Goal: Task Accomplishment & Management: Manage account settings

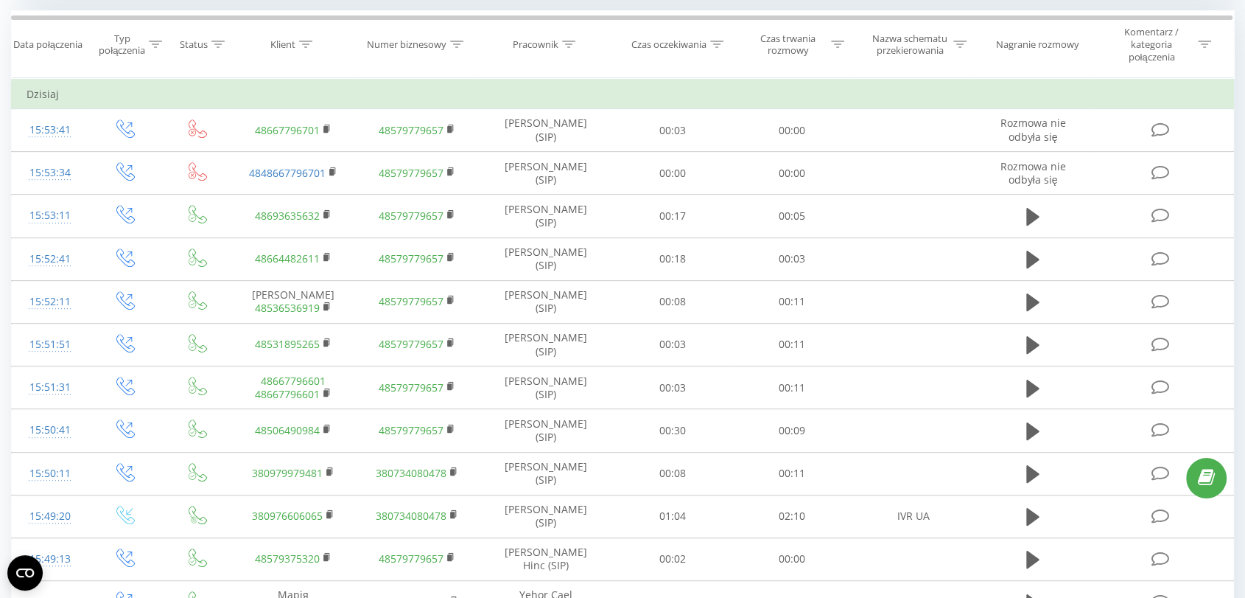
scroll to position [790, 0]
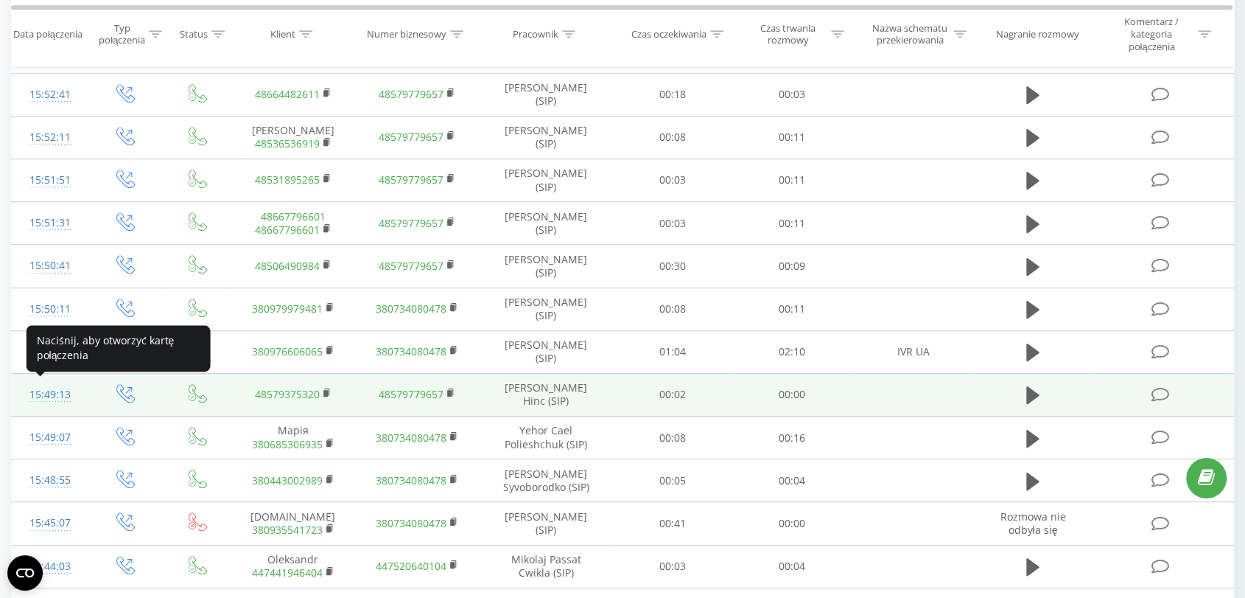
click at [54, 393] on div "15:49:13" at bounding box center [50, 394] width 46 height 29
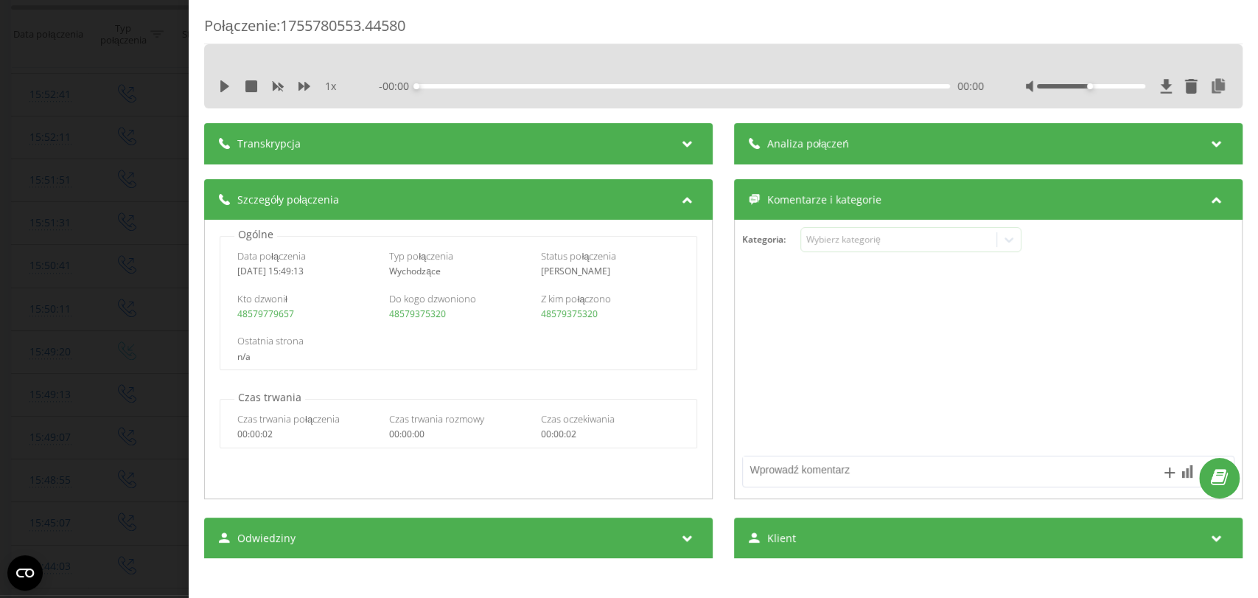
click at [469, 148] on div "Transkrypcja" at bounding box center [458, 143] width 508 height 41
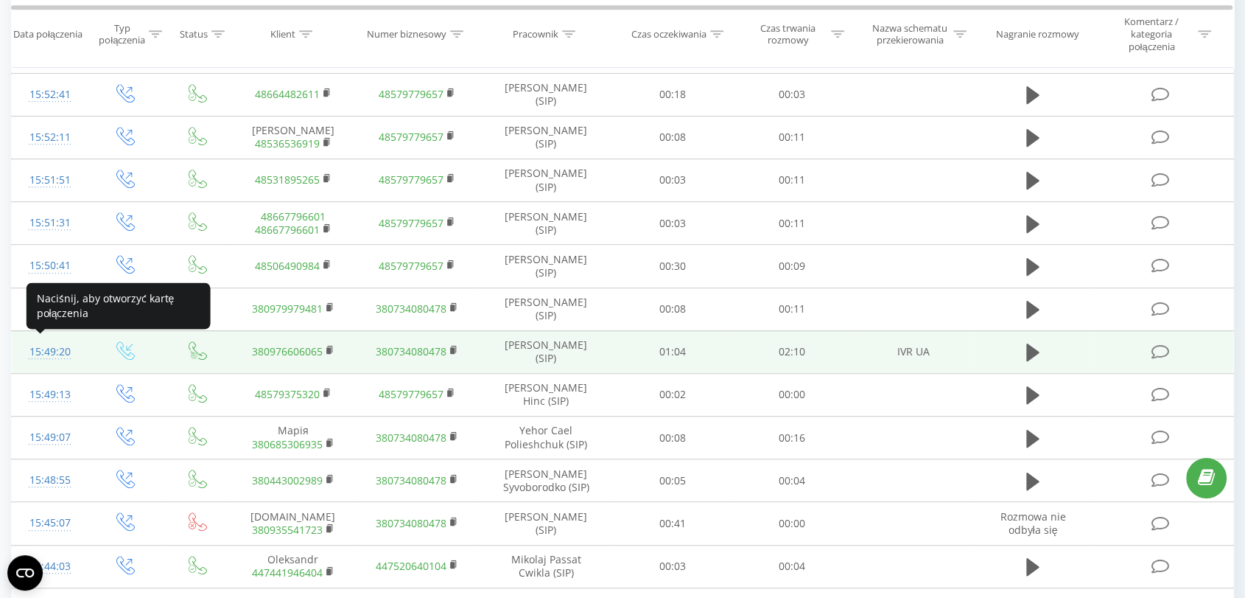
click at [43, 350] on div "15:49:20" at bounding box center [50, 351] width 46 height 29
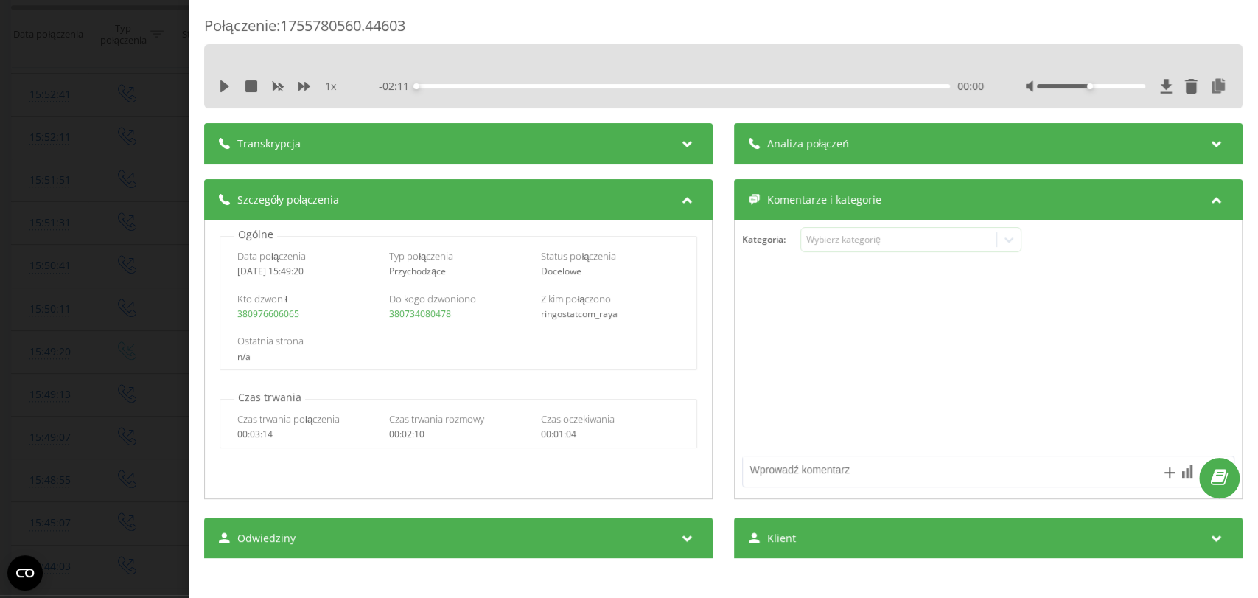
click at [788, 468] on textarea at bounding box center [939, 469] width 393 height 27
click at [831, 248] on div "Wybierz kategorię" at bounding box center [910, 239] width 221 height 25
click at [432, 140] on div "Transkrypcja" at bounding box center [458, 143] width 508 height 41
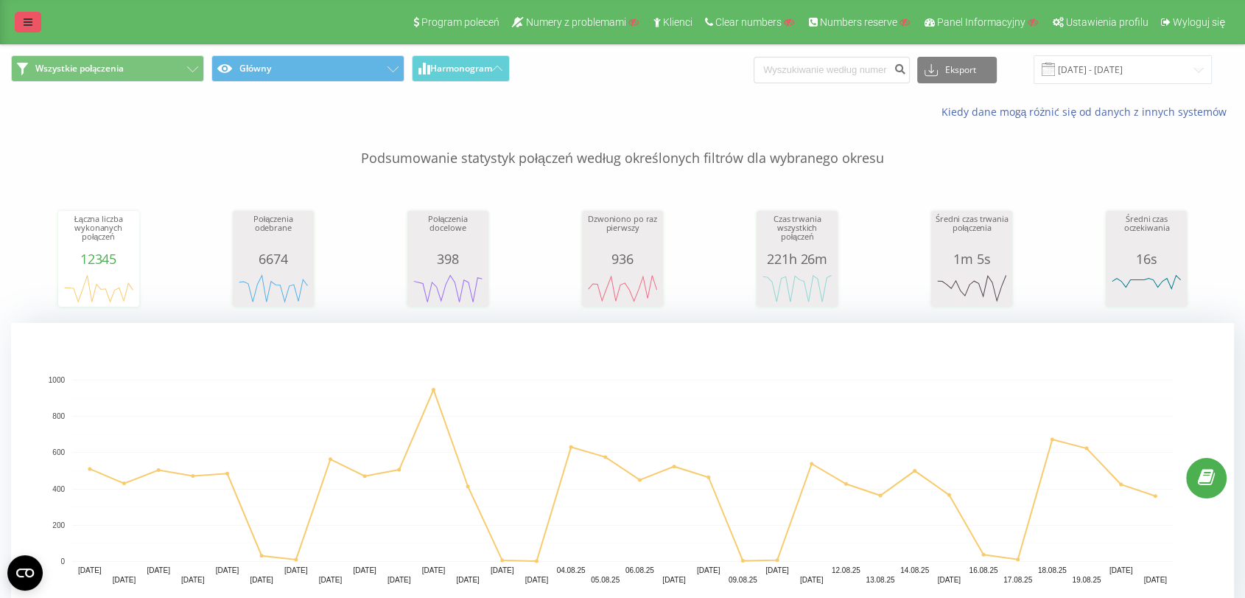
click at [28, 23] on icon at bounding box center [28, 22] width 9 height 10
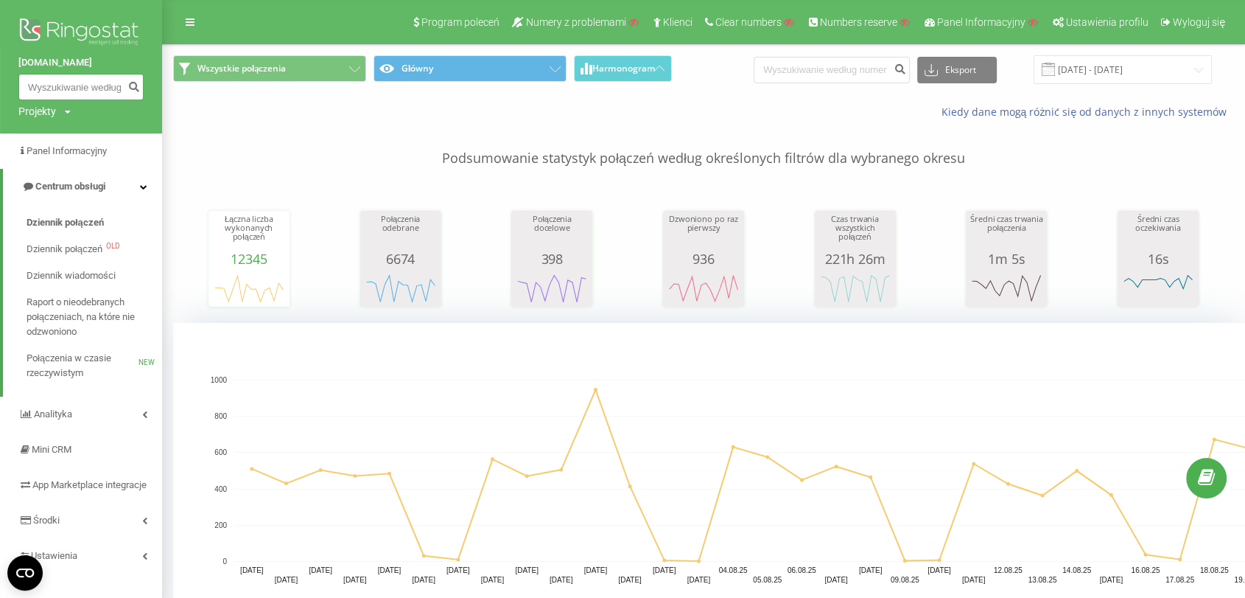
click at [62, 93] on input at bounding box center [80, 87] width 125 height 27
type input "796800369"
click at [133, 80] on icon "submit" at bounding box center [133, 84] width 13 height 9
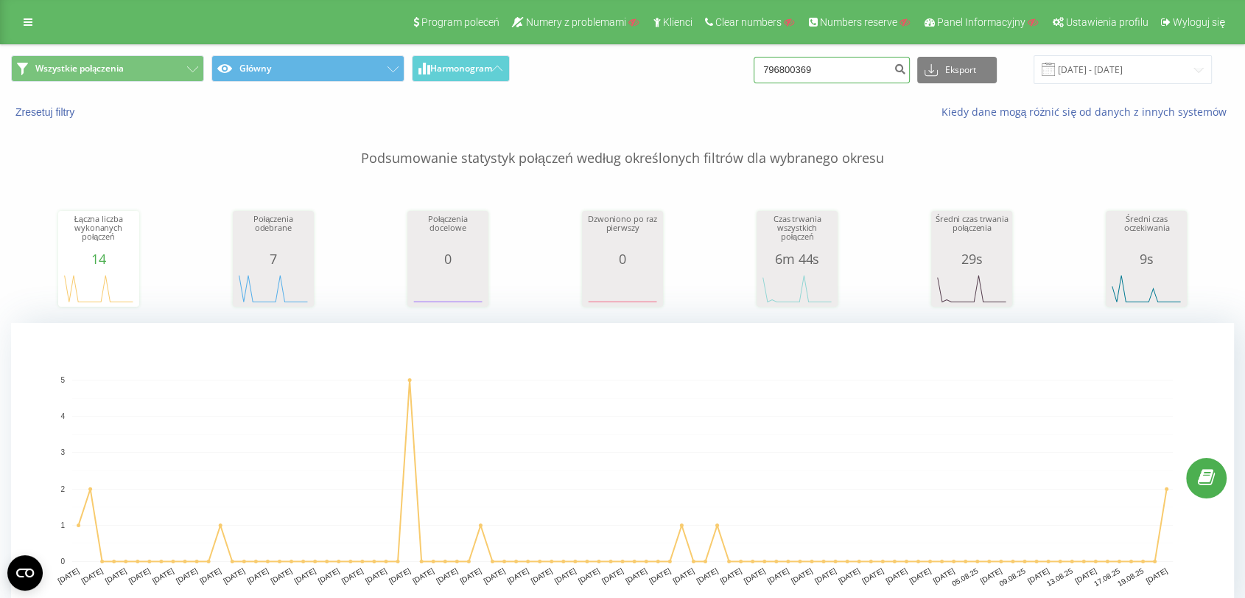
drag, startPoint x: 854, startPoint y: 69, endPoint x: 742, endPoint y: 74, distance: 112.1
click at [742, 74] on div "Wszystkie połączenia Główny Harmonogram 796800369 Eksport .csv .xls .xlsx 21.05…" at bounding box center [622, 69] width 1223 height 29
click at [26, 24] on icon at bounding box center [28, 22] width 9 height 10
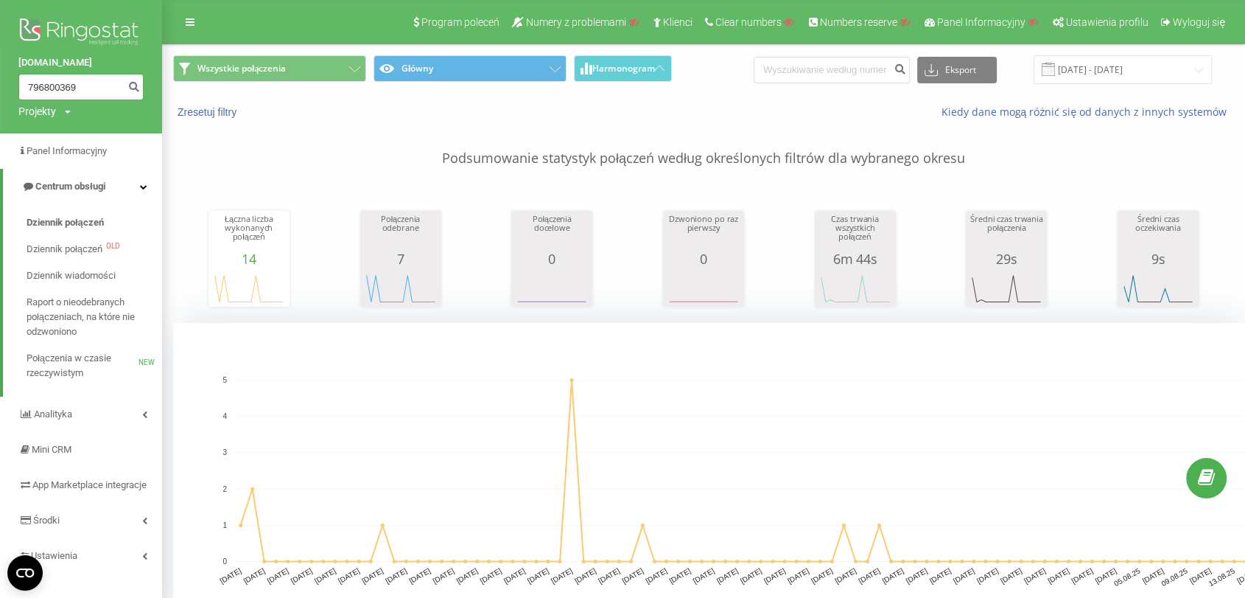
drag, startPoint x: 88, startPoint y: 84, endPoint x: 1, endPoint y: 94, distance: 87.6
click at [1, 94] on div "ringostat.com 796800369 Projekty Wyszukiwanie" at bounding box center [81, 66] width 162 height 133
click at [24, 108] on div "Projekty" at bounding box center [37, 111] width 38 height 15
click at [73, 109] on div "ringostat.com Projekty Wyszukiwanie" at bounding box center [81, 66] width 162 height 133
click at [77, 228] on span "Dziennik połączeń" at bounding box center [65, 222] width 77 height 15
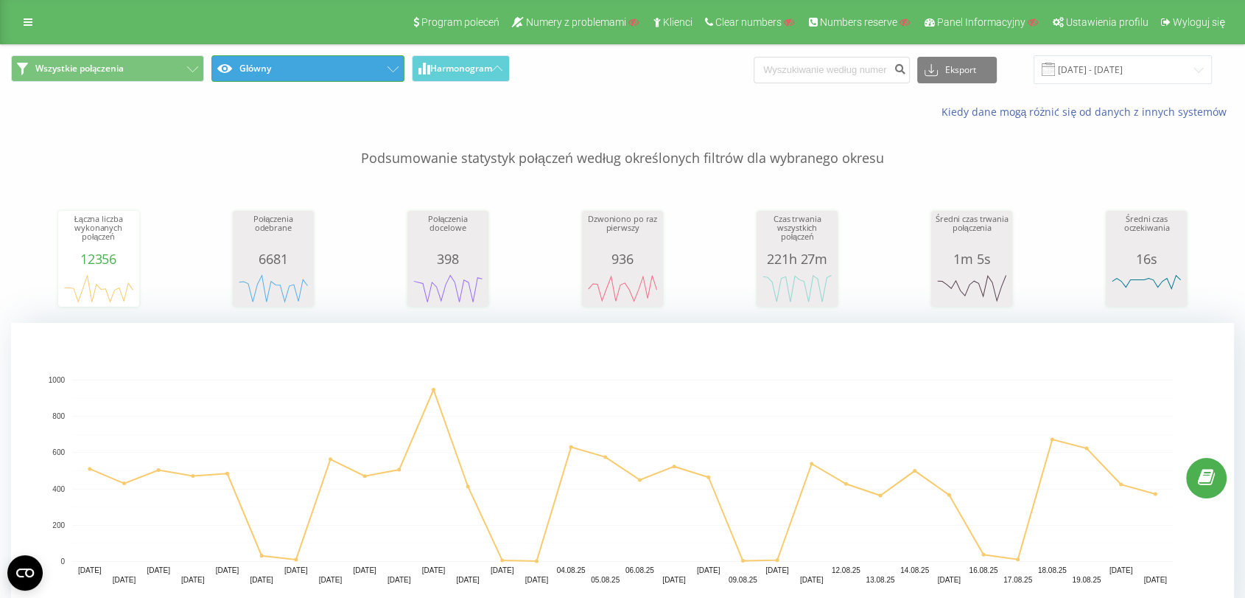
click at [373, 75] on button "Główny" at bounding box center [307, 68] width 193 height 27
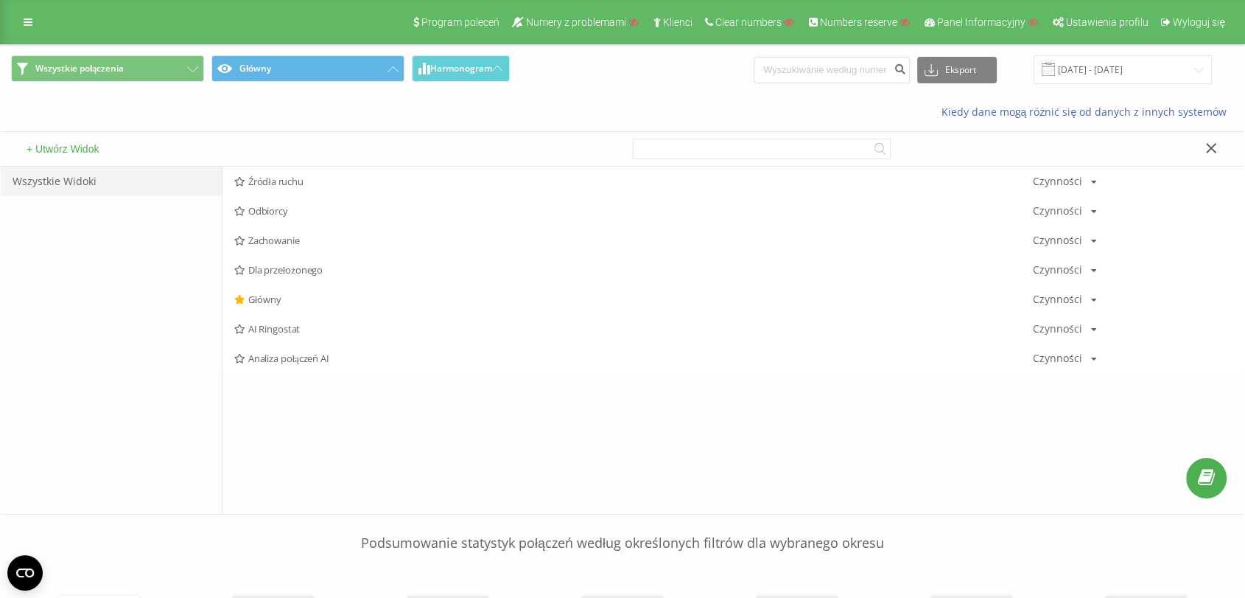
click at [353, 413] on div "Źródła ruchu Czynności Edytuj Kopiuj Usuń Domyślnie Udostępnij Odbiorcy Czynnoś…" at bounding box center [733, 340] width 1023 height 347
click at [318, 336] on div "AI Ringostat Czynności Edytuj Kopiuj Usuń Domyślnie Udostępnij" at bounding box center [734, 328] width 1022 height 29
click at [288, 365] on div "Analiza połączeń AI Czynności Edytuj Kopiuj Usuń Domyślnie Udostępnij" at bounding box center [734, 357] width 1022 height 29
click at [237, 361] on icon at bounding box center [239, 359] width 11 height 10
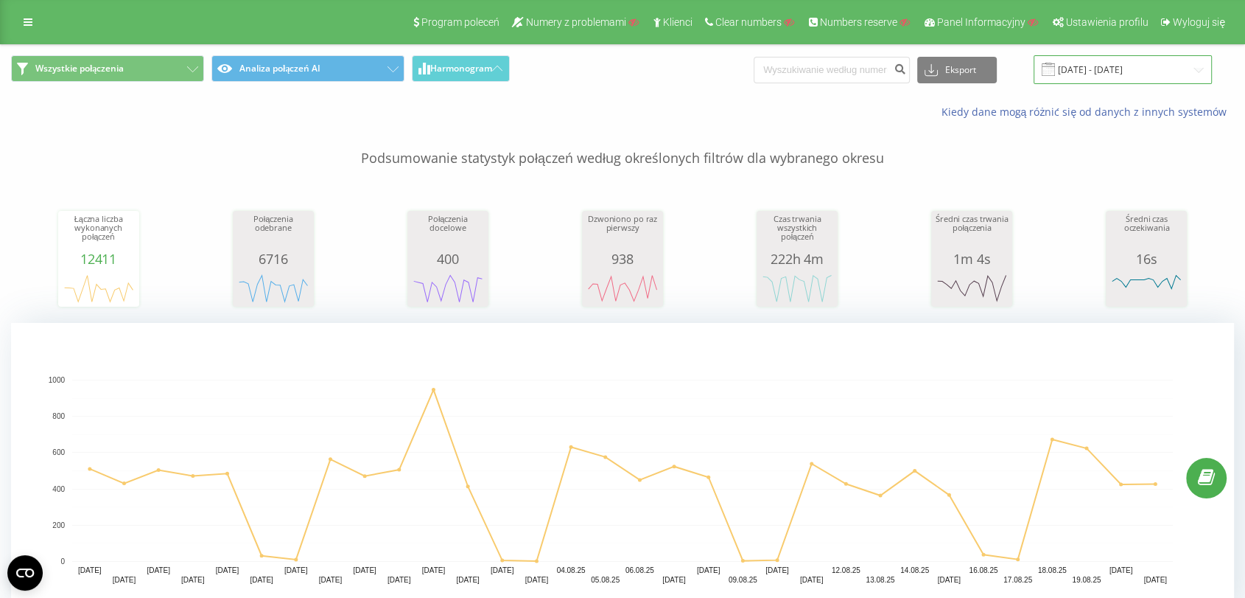
click at [1096, 63] on input "21.07.2025 - 21.08.2025" at bounding box center [1123, 69] width 178 height 29
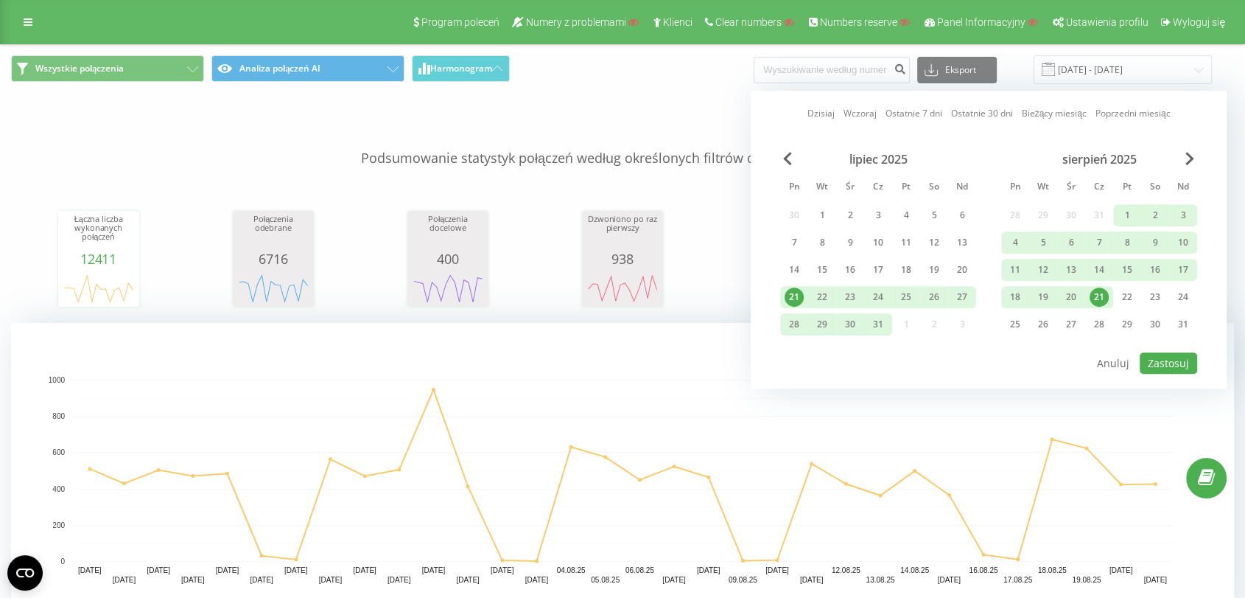
click at [790, 296] on div "21" at bounding box center [794, 296] width 19 height 19
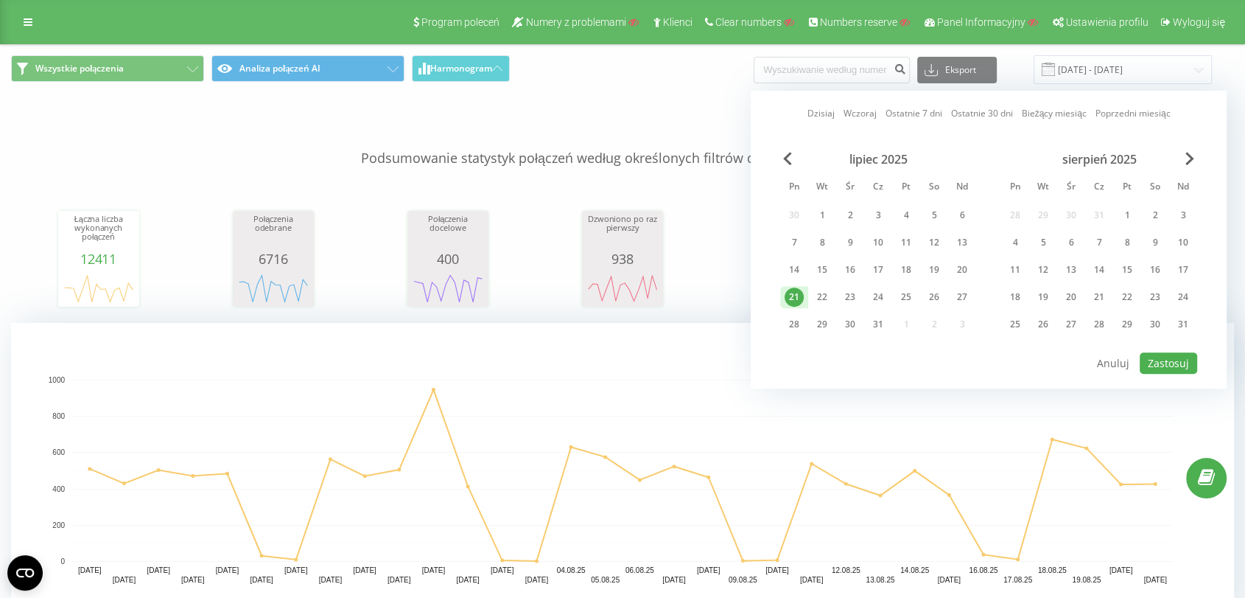
click at [967, 286] on div "27" at bounding box center [962, 297] width 28 height 22
click at [1173, 352] on button "Zastosuj" at bounding box center [1168, 362] width 57 height 21
type input "21.07.2025 - 27.07.2025"
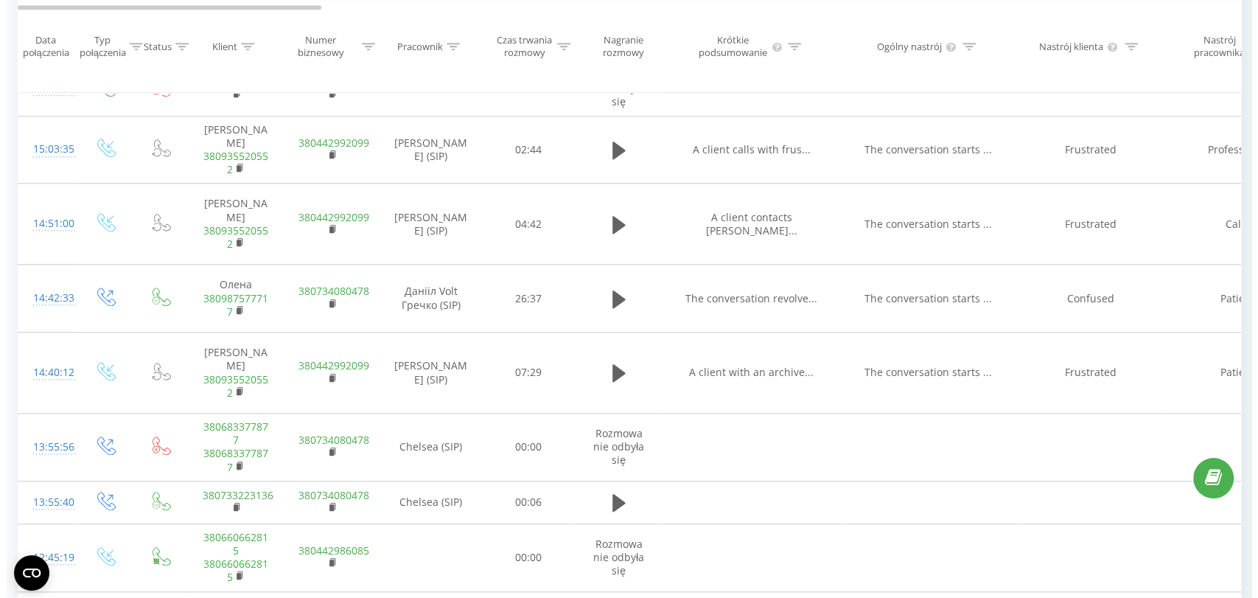
scroll to position [1456, 0]
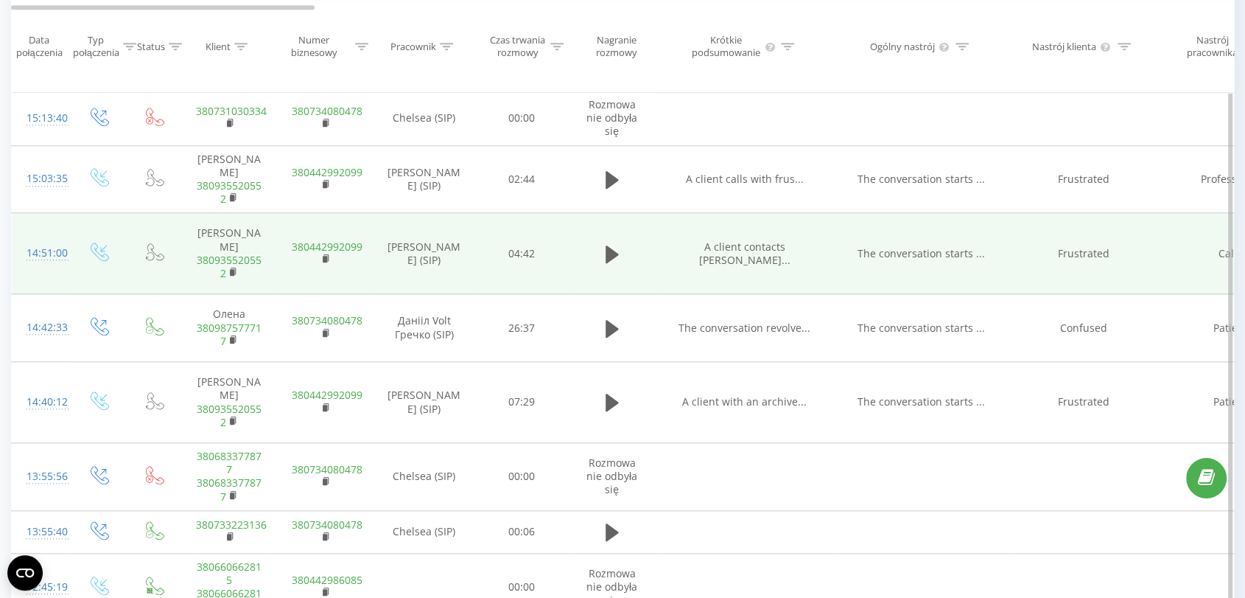
click at [24, 250] on td "14:51:00" at bounding box center [41, 253] width 59 height 81
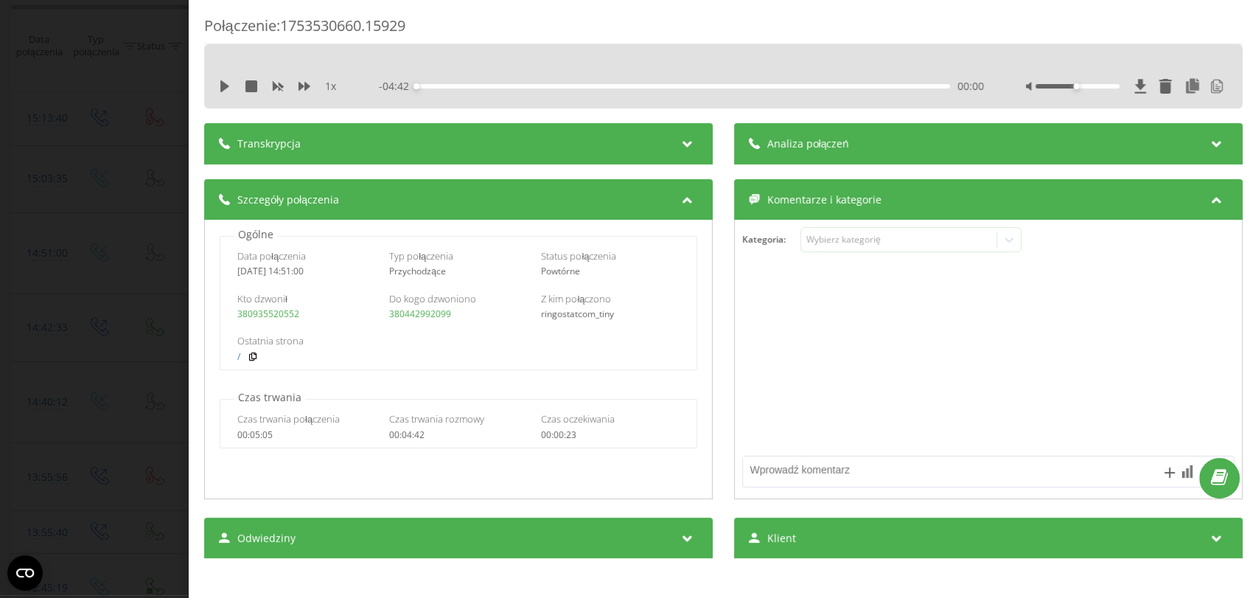
click at [347, 148] on div "Transkrypcja" at bounding box center [458, 143] width 508 height 41
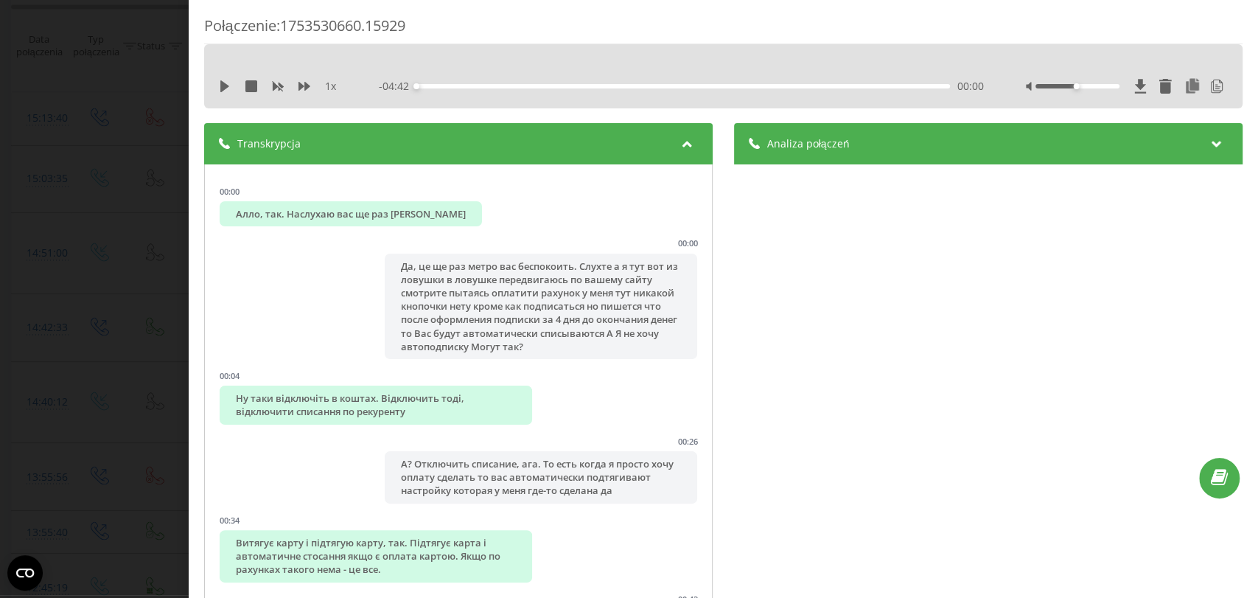
click at [806, 150] on div "Analiza połączeń" at bounding box center [988, 143] width 508 height 41
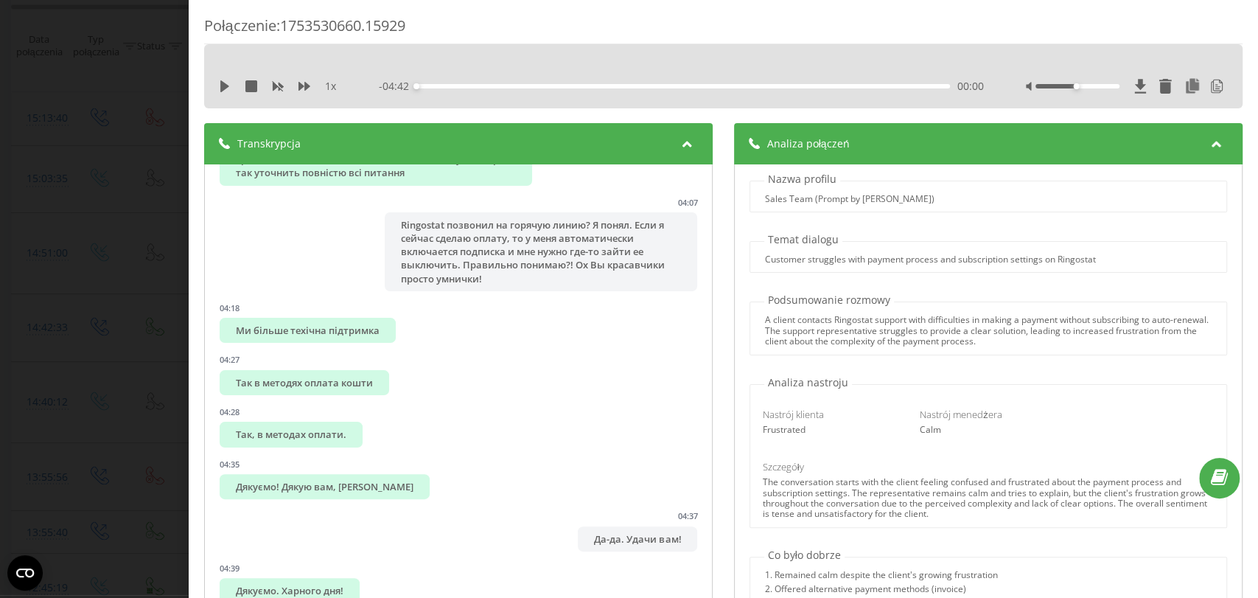
scroll to position [3147, 0]
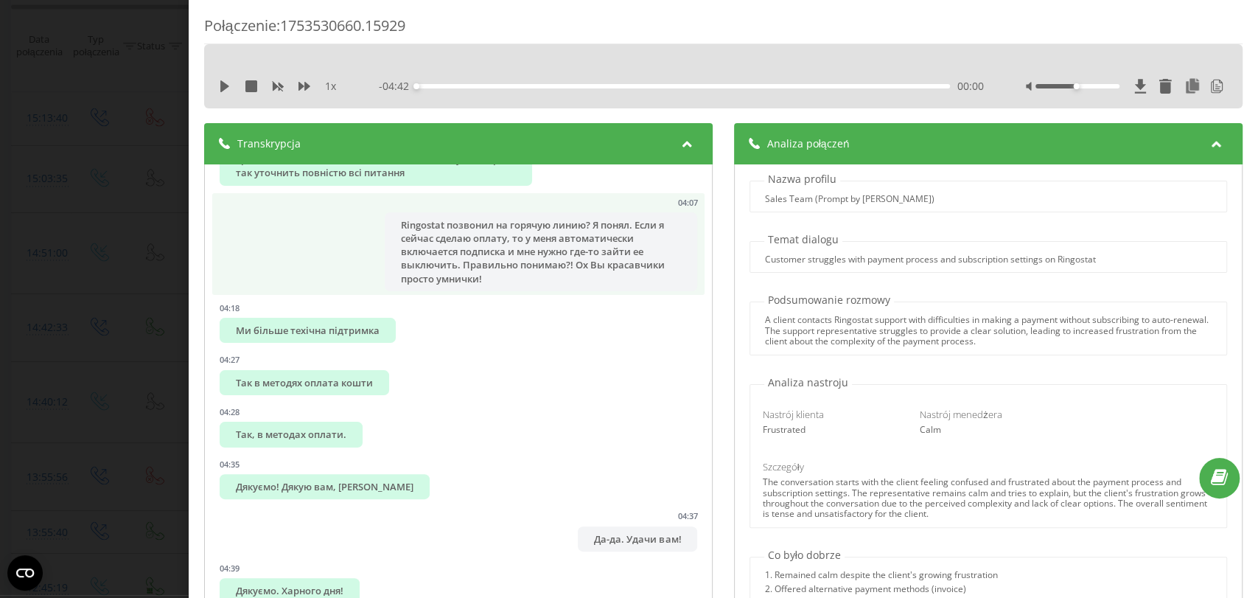
click at [515, 291] on div "Ringostat позвонил на горячую линию? Я понял. Если я сейчас сделаю оплату, то у…" at bounding box center [541, 251] width 312 height 79
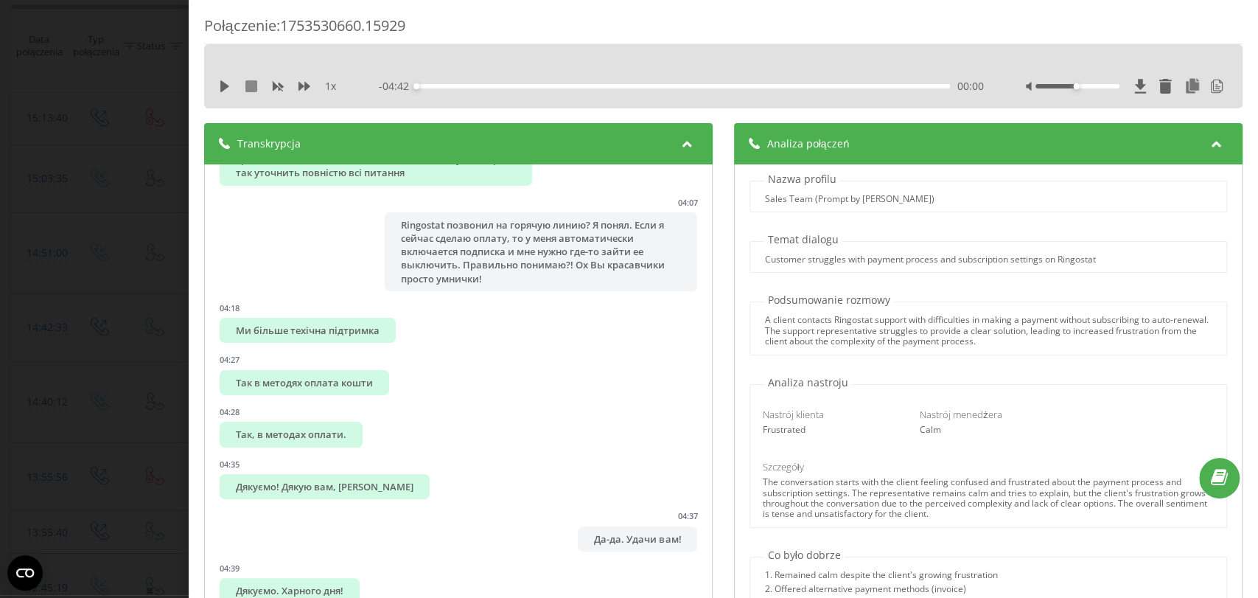
click at [248, 90] on icon at bounding box center [251, 86] width 12 height 12
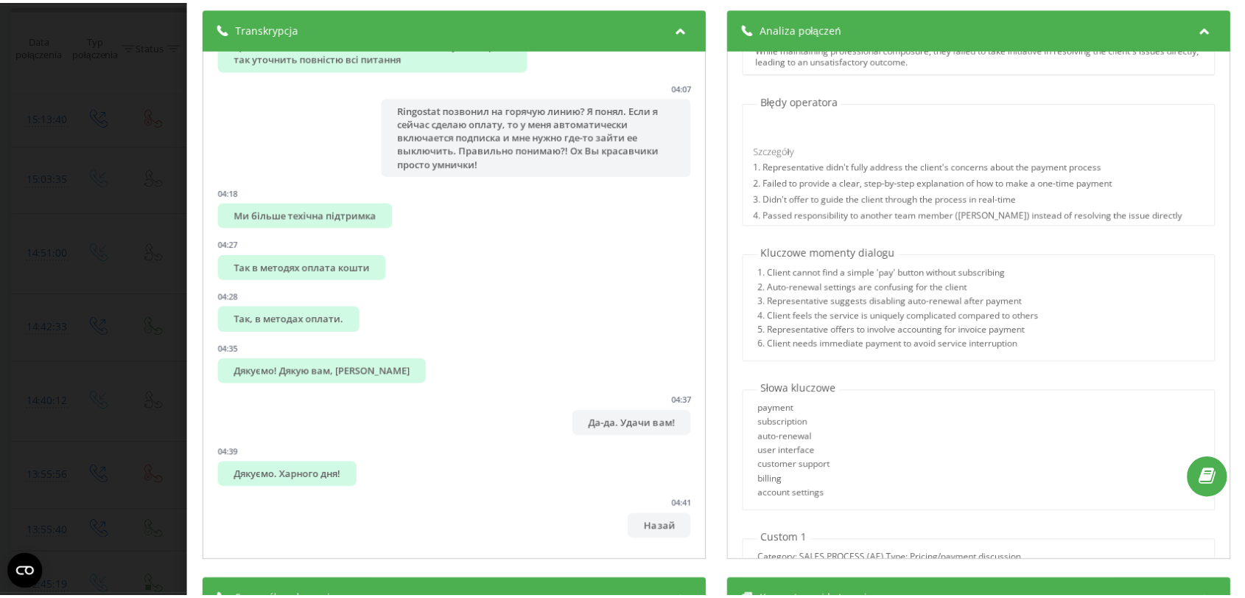
scroll to position [867, 0]
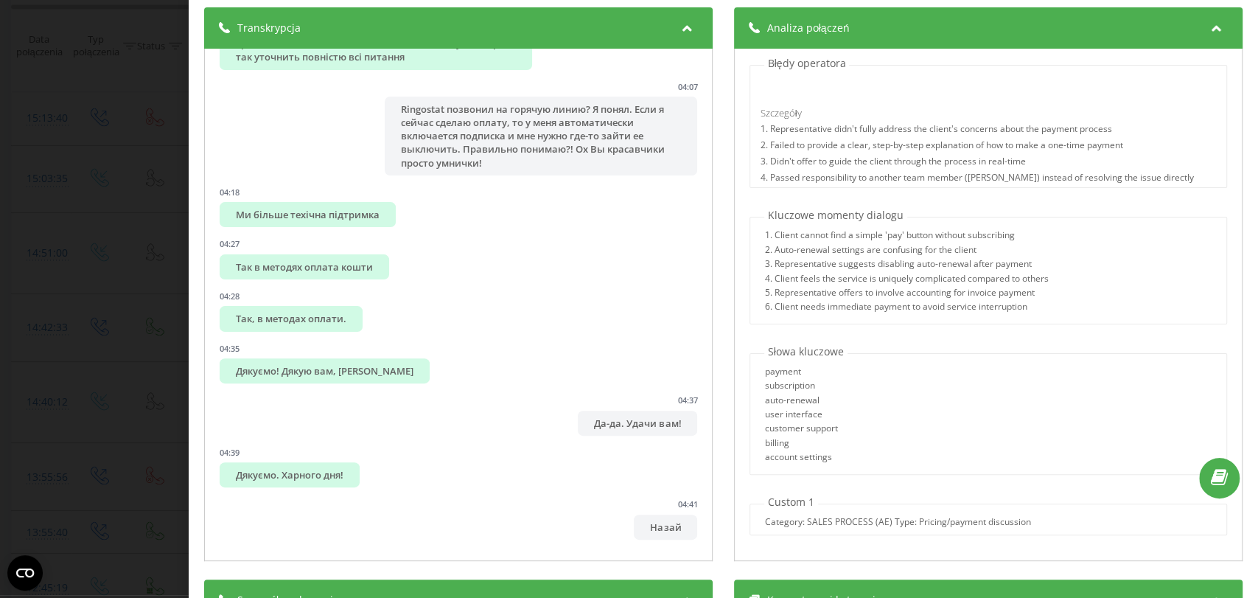
drag, startPoint x: 1219, startPoint y: 388, endPoint x: 128, endPoint y: 120, distance: 1123.8
click at [128, 120] on div "Połączenie : 1753530660.15929 1 x - 04:42 00:00 00:00 Transkrypcja 00:00 Алло, …" at bounding box center [629, 299] width 1258 height 598
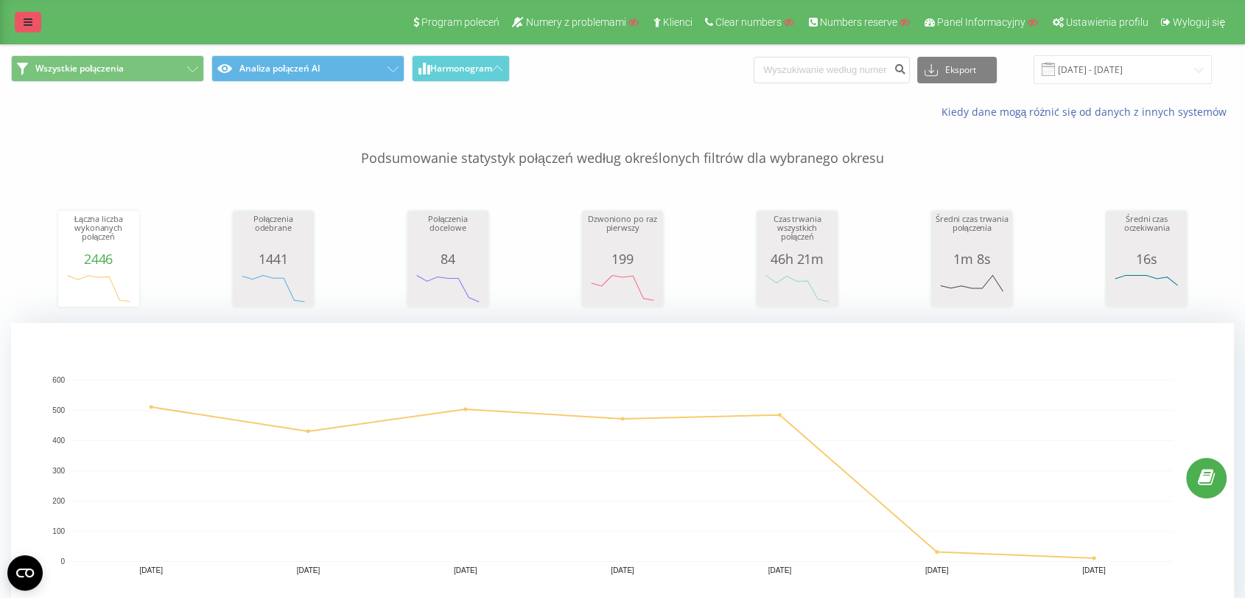
click at [15, 28] on link at bounding box center [28, 22] width 27 height 21
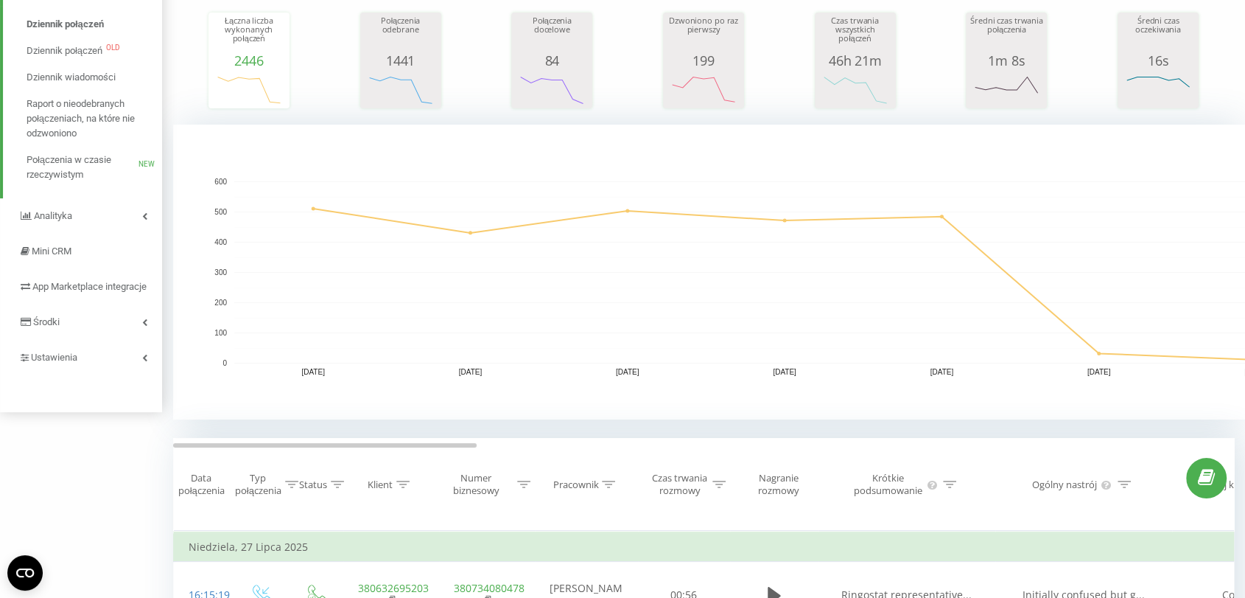
scroll to position [105, 0]
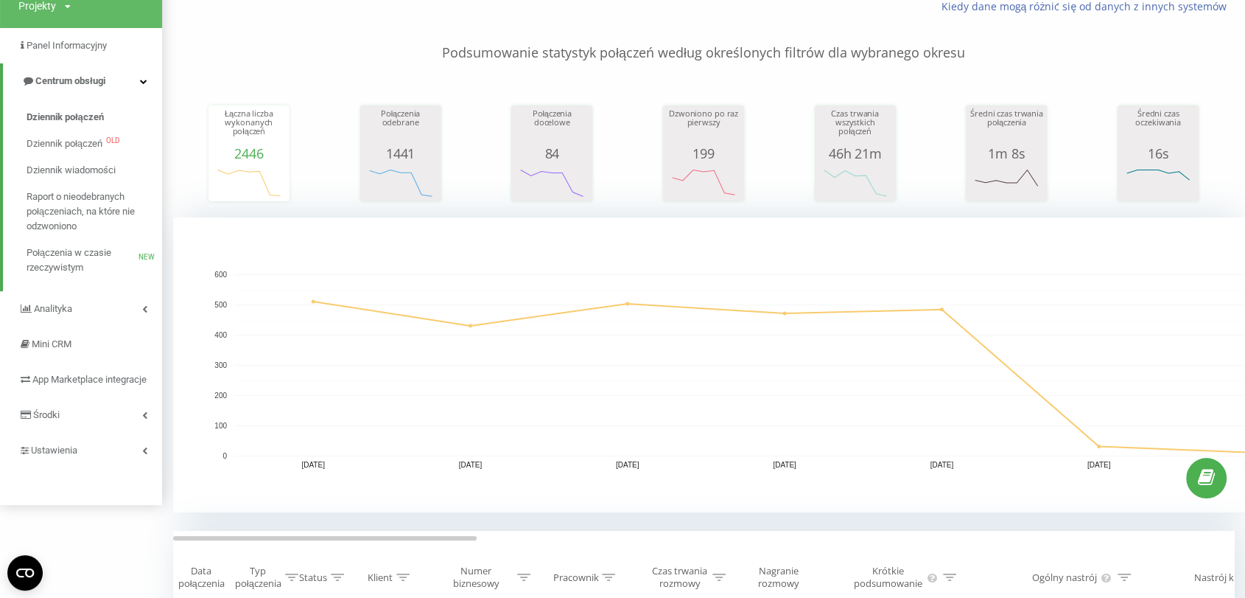
click at [79, 485] on div "ringostat.com Projekty Wyszukiwanie Panel Informacyjny Centrum obsługi Dziennik…" at bounding box center [81, 200] width 162 height 610
click at [65, 455] on span "Ustawienia" at bounding box center [54, 449] width 47 height 11
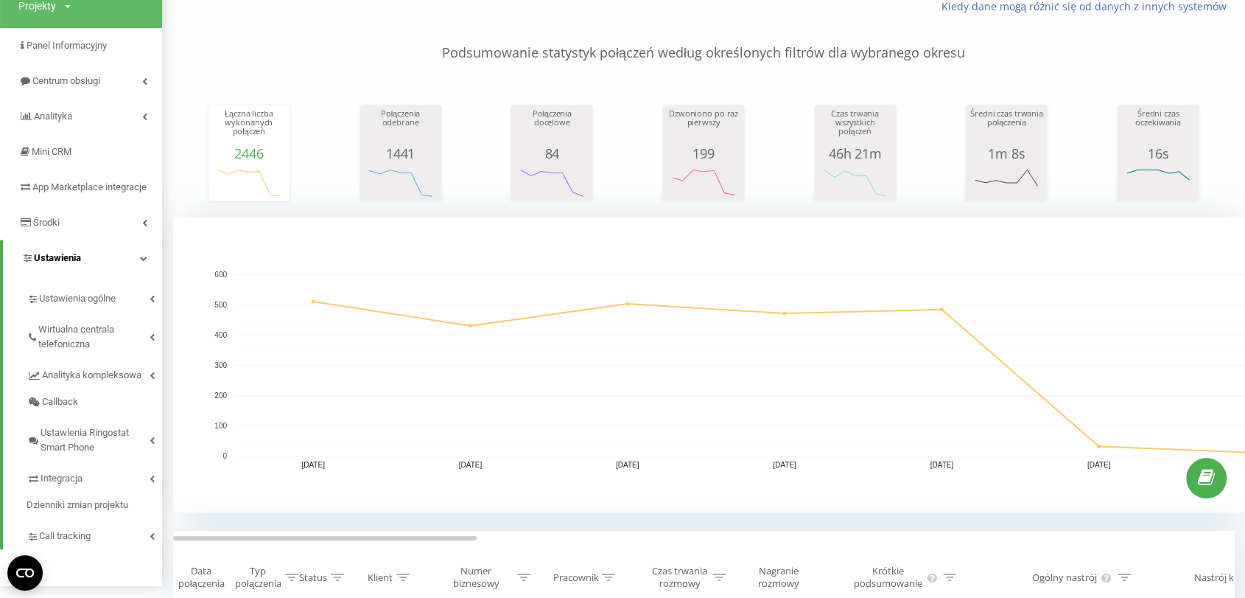
click at [65, 263] on span "Ustawienia" at bounding box center [57, 257] width 47 height 11
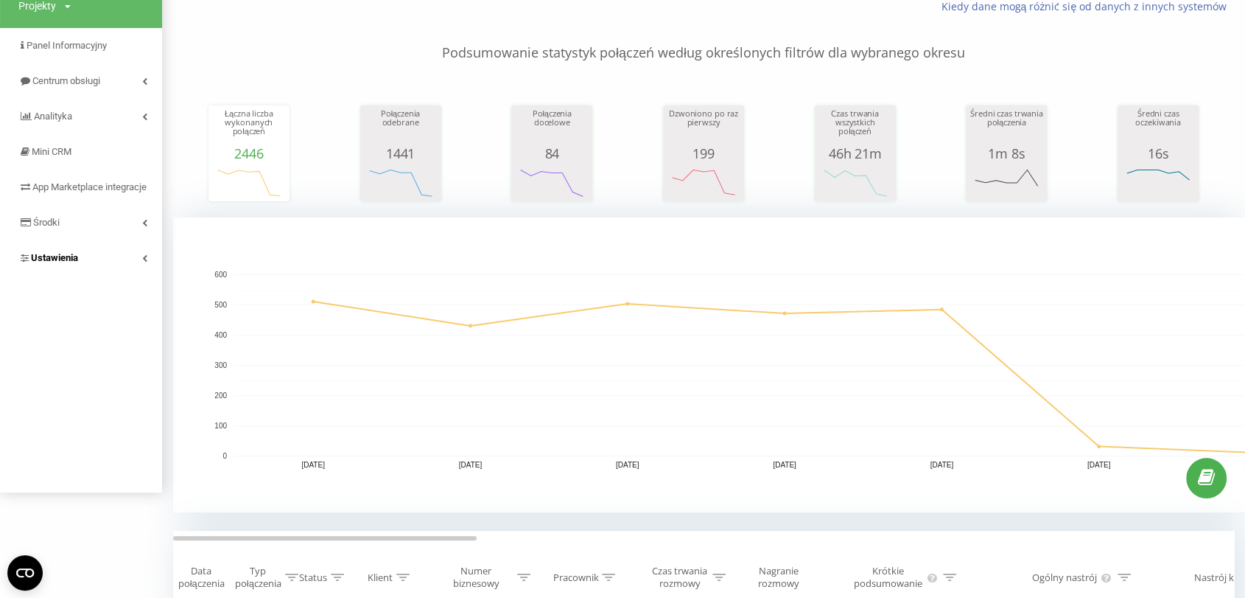
click at [68, 265] on link "Ustawienia" at bounding box center [81, 257] width 162 height 35
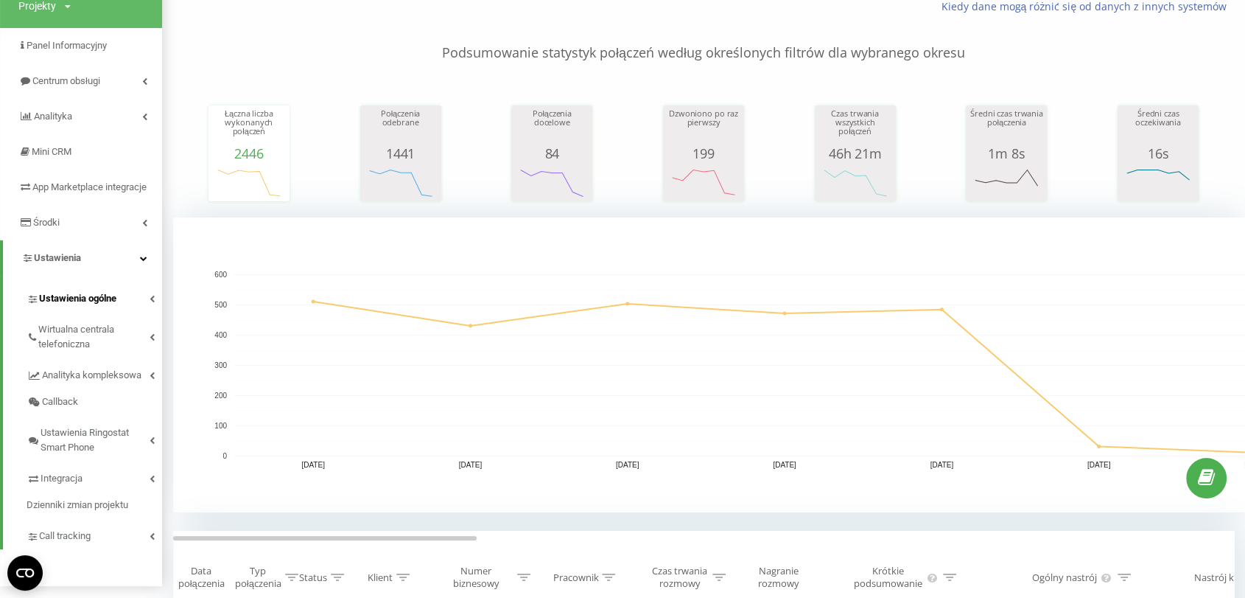
click at [69, 312] on link "Ustawienia ogólne" at bounding box center [95, 296] width 136 height 31
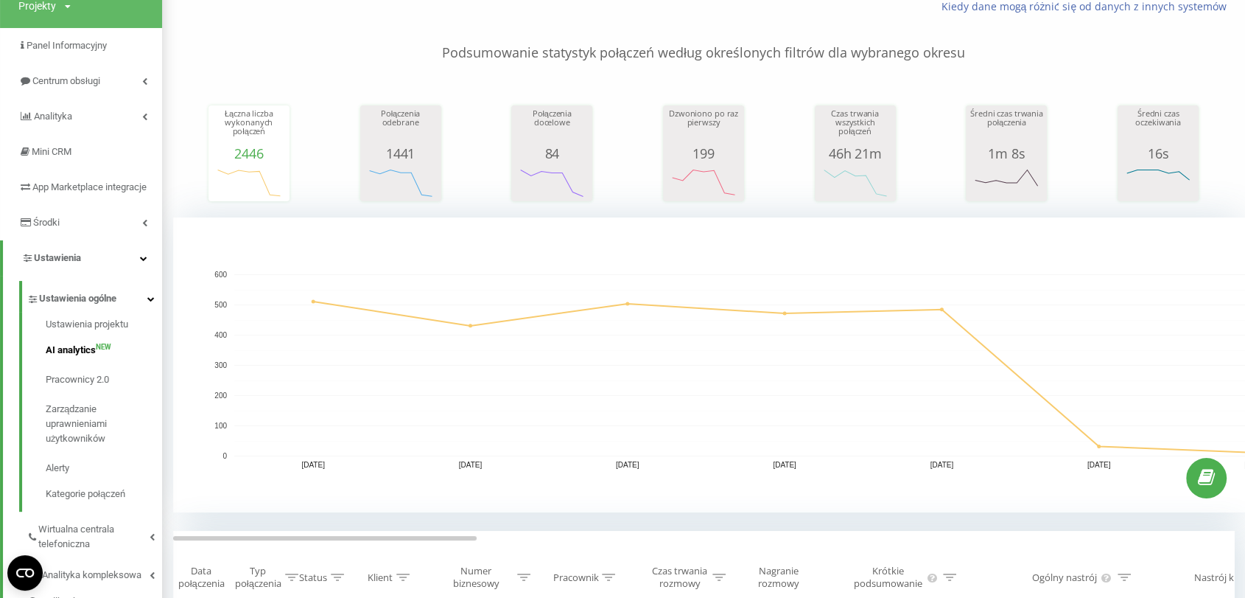
click at [67, 357] on link "AI analytics NEW" at bounding box center [104, 349] width 116 height 29
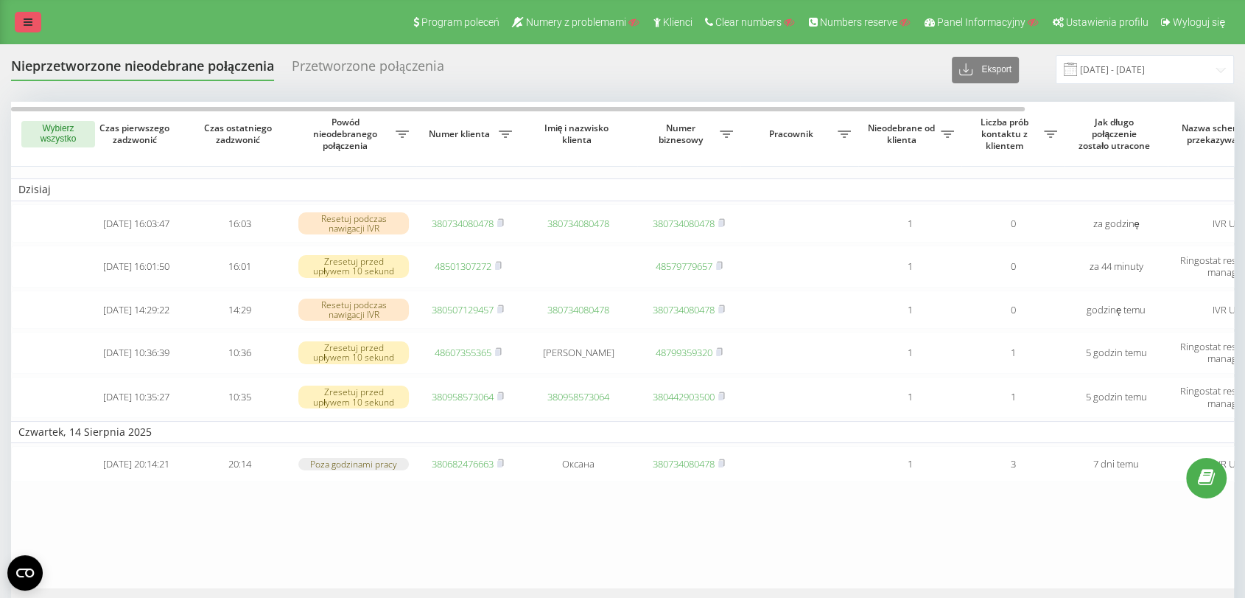
click at [30, 30] on link at bounding box center [28, 22] width 27 height 21
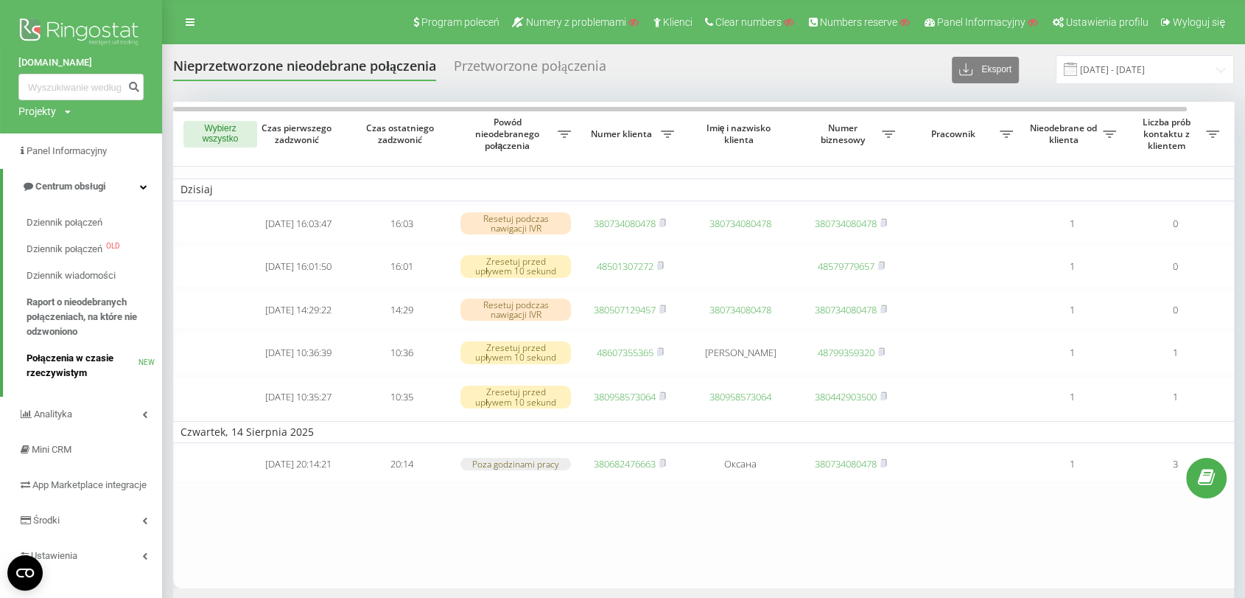
click at [58, 364] on span "Połączenia w czasie rzeczywistym" at bounding box center [83, 365] width 112 height 29
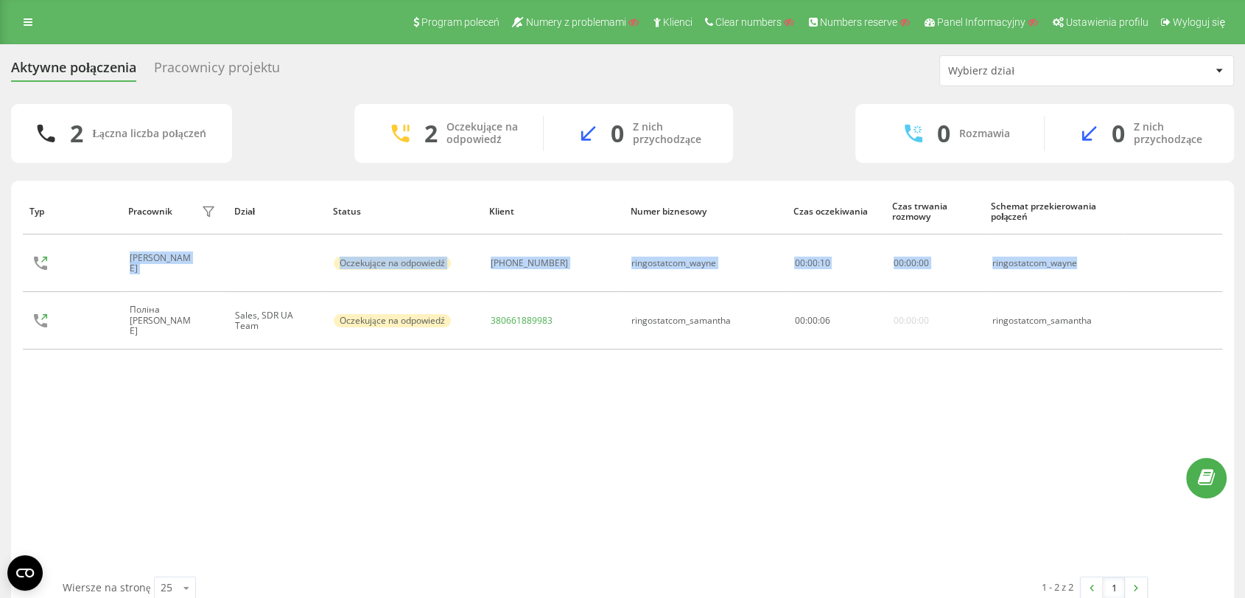
drag, startPoint x: 1143, startPoint y: 259, endPoint x: 1189, endPoint y: 193, distance: 80.3
click at [1189, 193] on table "Typ Pracownik filtra Dział Status Klient Numer biznesowy Czas oczekiwania Czas …" at bounding box center [623, 272] width 1200 height 169
click at [1189, 193] on th at bounding box center [1173, 211] width 99 height 46
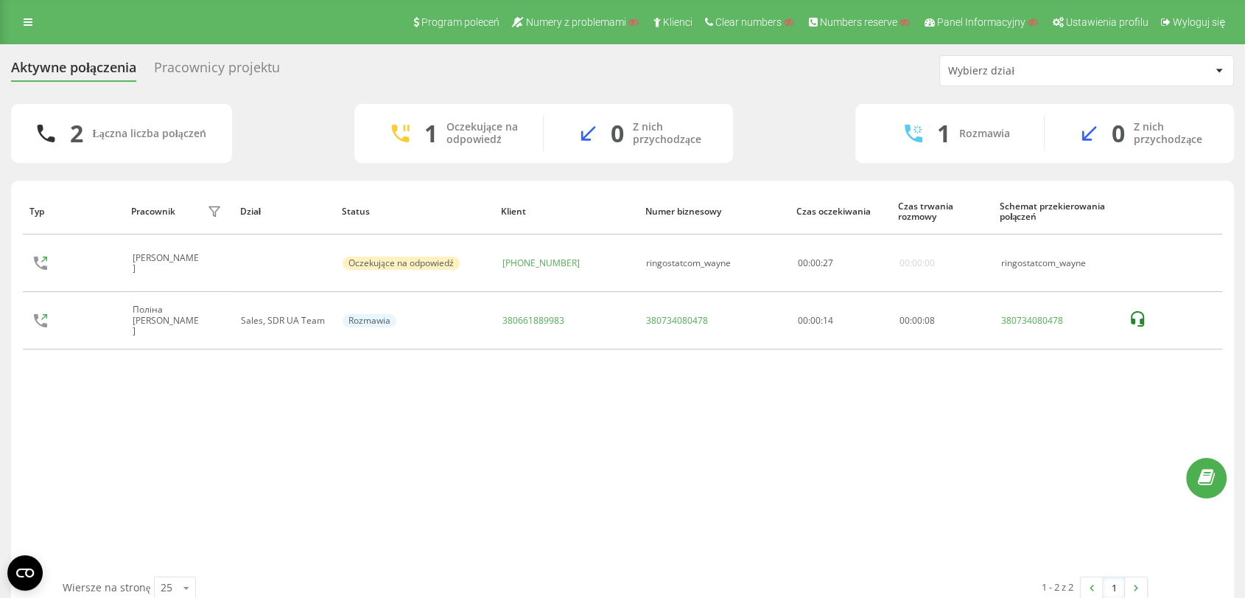
click at [229, 71] on div "Pracownicy projektu" at bounding box center [217, 71] width 126 height 23
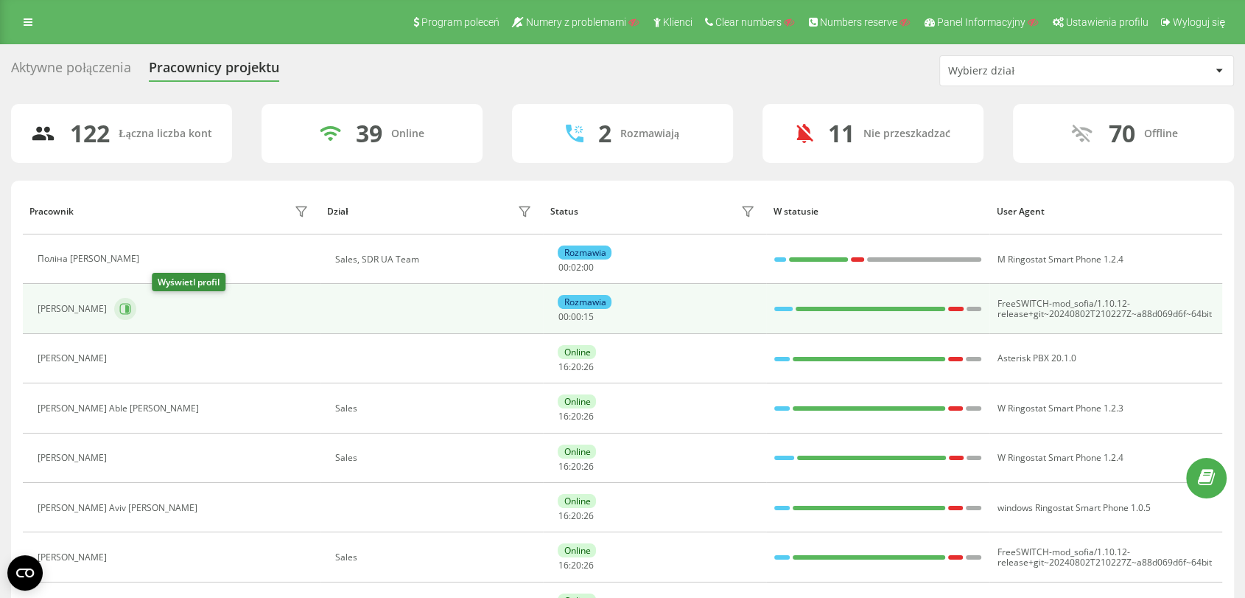
click at [131, 310] on icon at bounding box center [125, 309] width 12 height 12
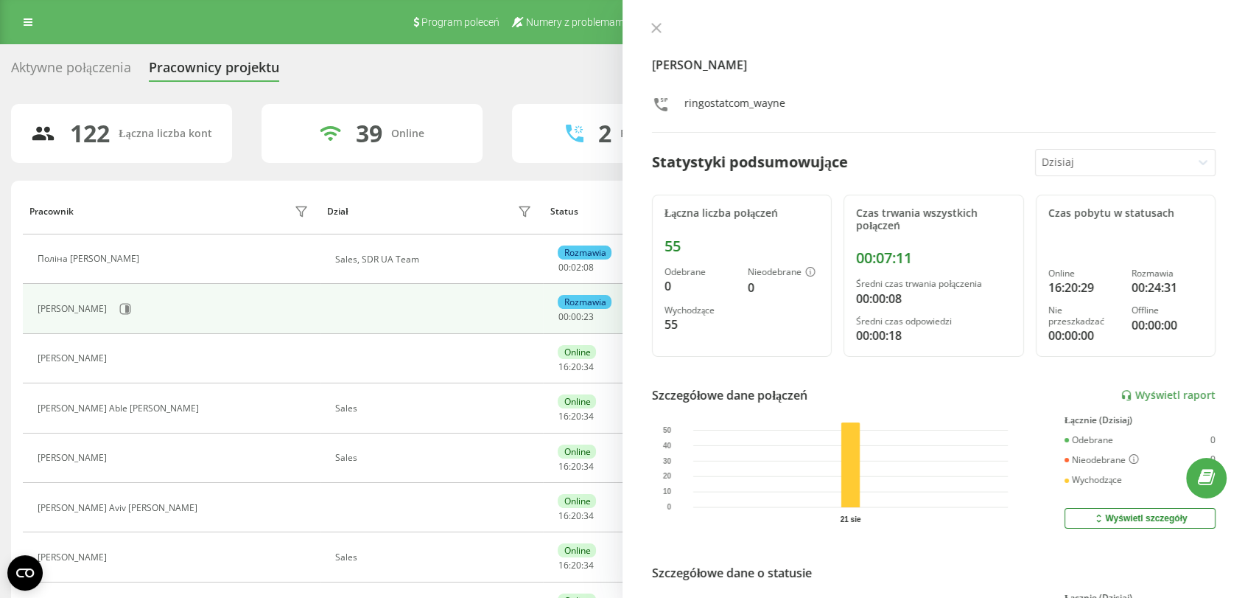
click at [1081, 151] on div "Dzisiaj" at bounding box center [1113, 163] width 155 height 26
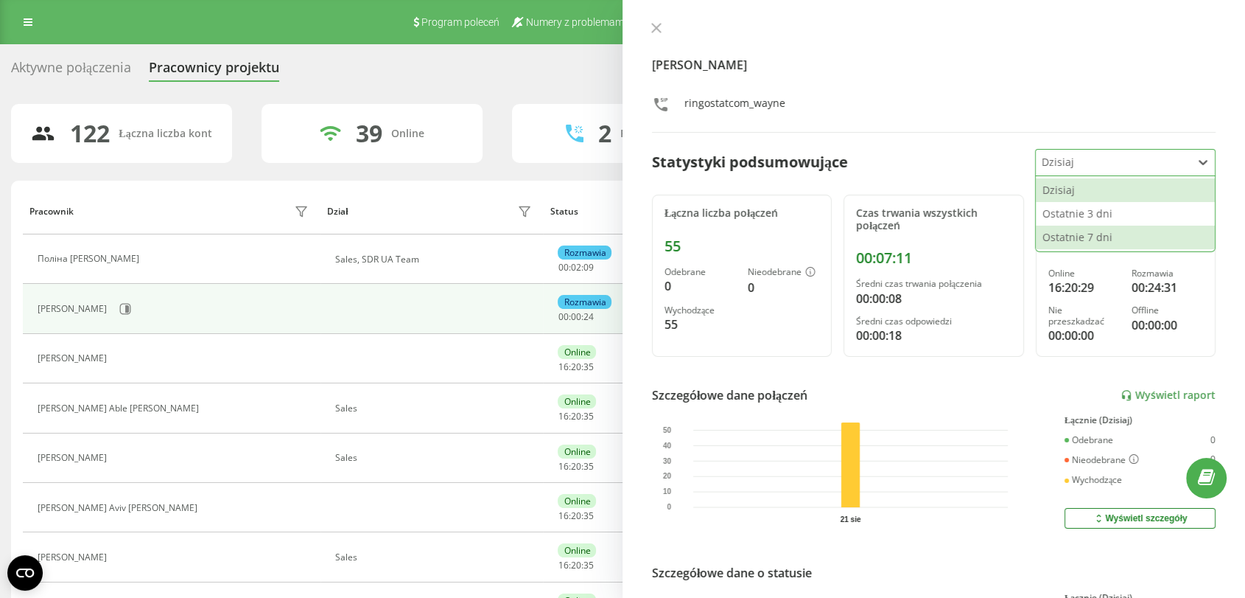
click at [1043, 237] on div "Ostatnie 7 dni" at bounding box center [1125, 237] width 179 height 24
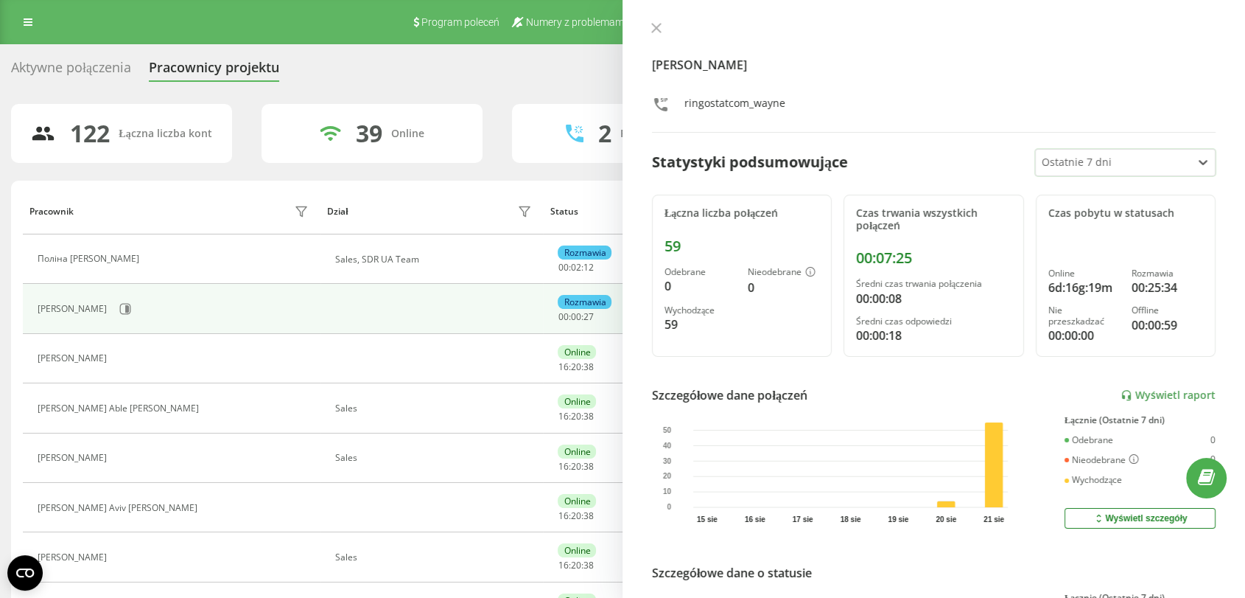
scroll to position [195, 0]
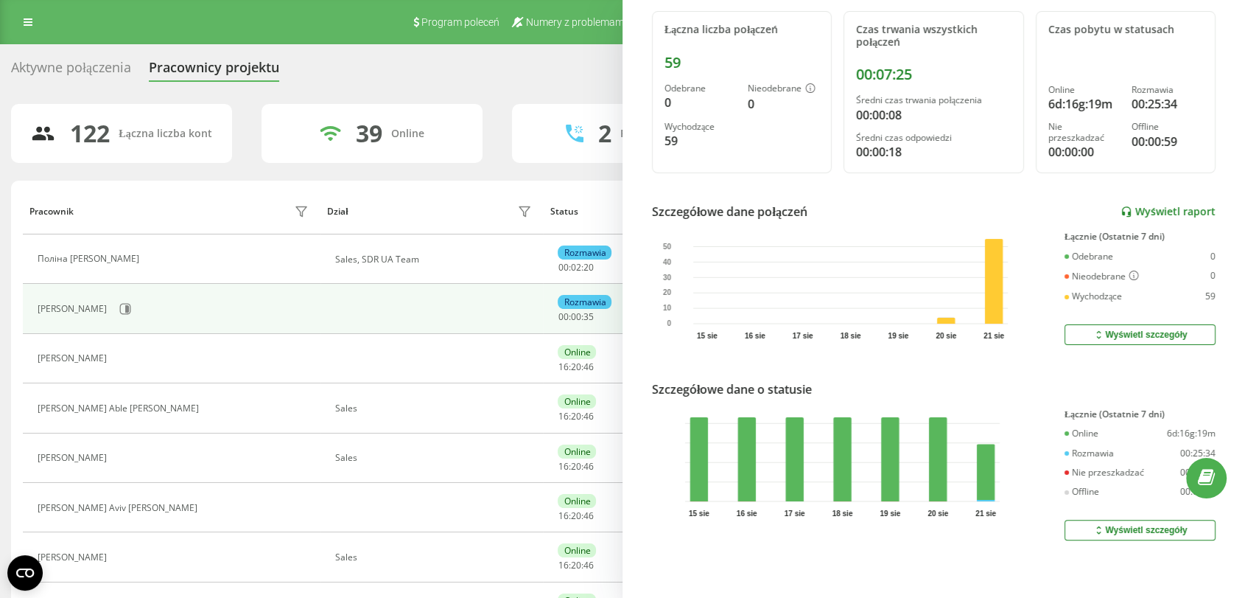
click at [1146, 206] on link "Wyświetl raport" at bounding box center [1168, 212] width 95 height 13
click at [459, 71] on div "Aktywne połączenia Pracownicy projektu Wybierz dział" at bounding box center [622, 70] width 1223 height 31
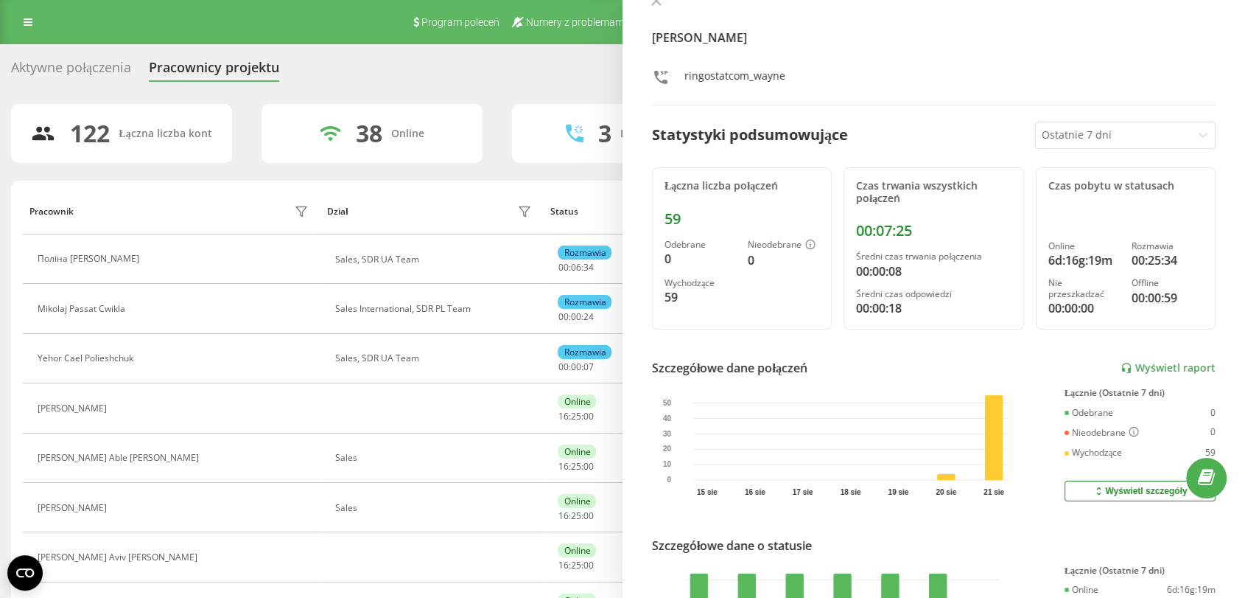
scroll to position [0, 0]
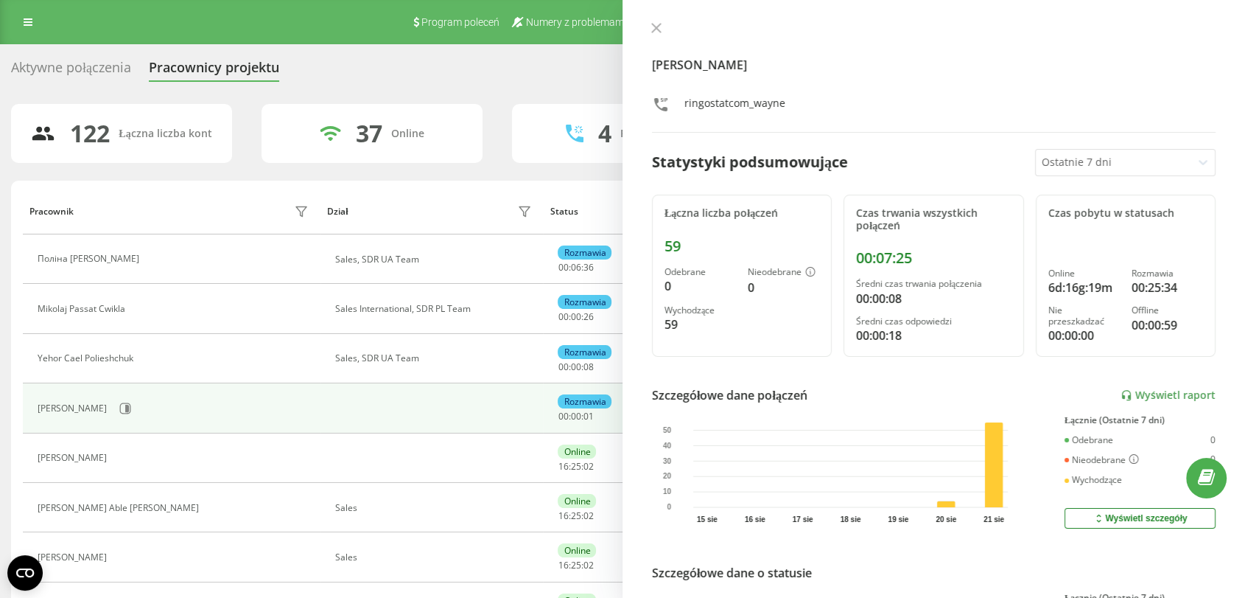
click at [646, 37] on div "Polina [PERSON_NAME] ringostatcom_wayne Statystyki podsumowujące Ostatnie 7 dni…" at bounding box center [934, 299] width 623 height 598
click at [654, 33] on button at bounding box center [656, 29] width 19 height 14
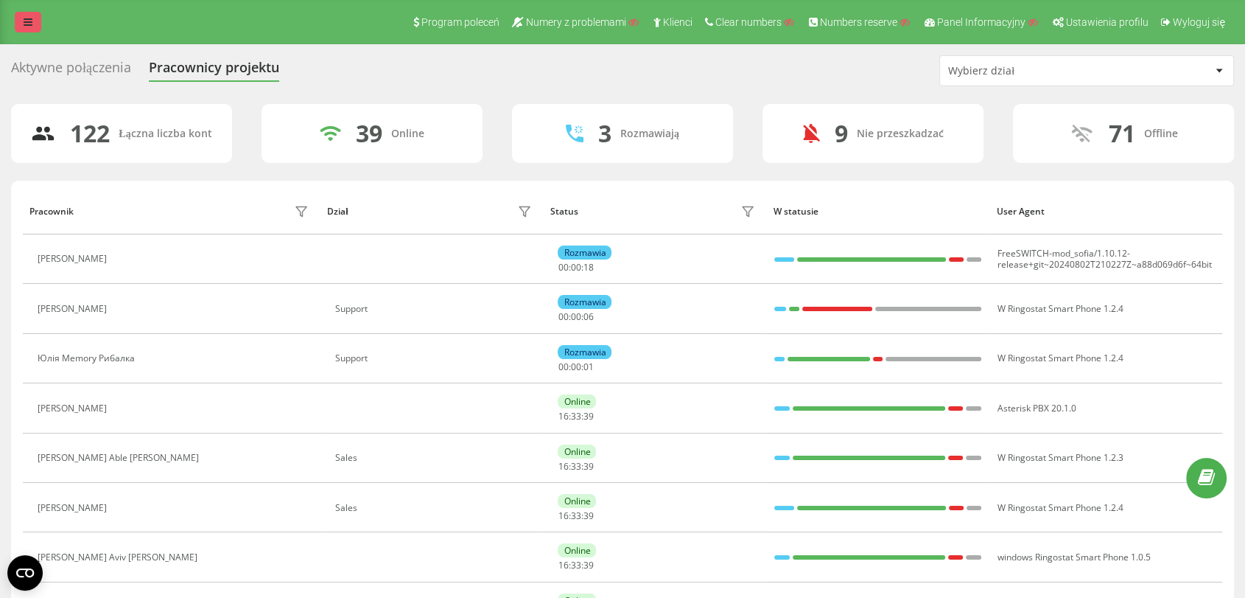
click at [34, 29] on link at bounding box center [28, 22] width 27 height 21
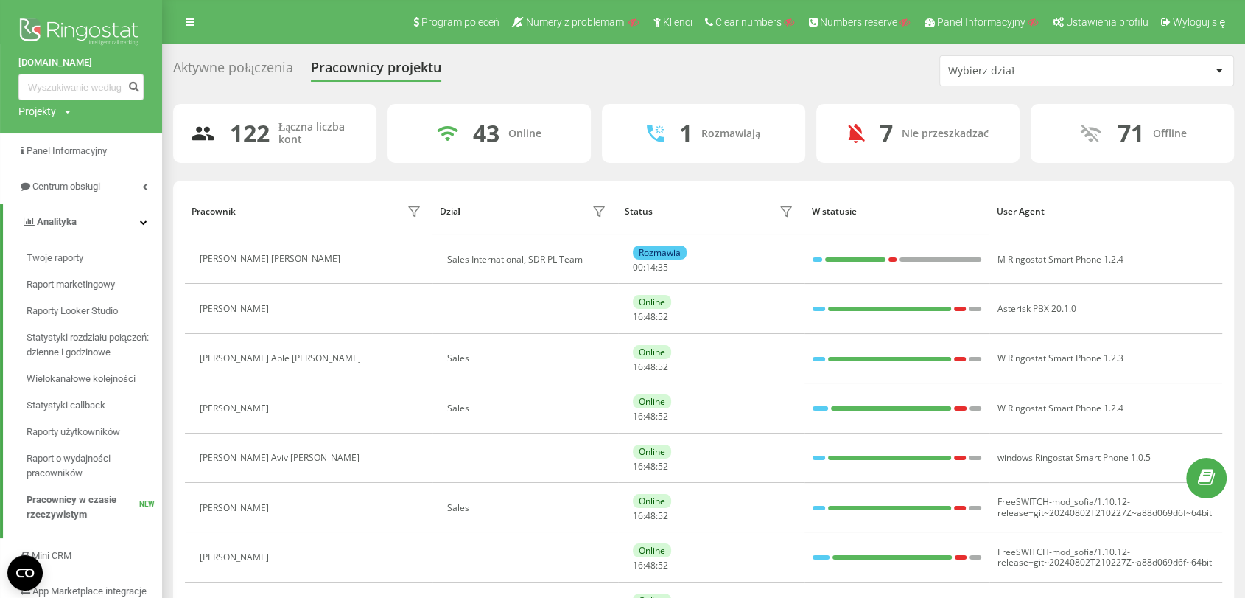
click at [59, 102] on div "[DOMAIN_NAME] Projekty Wyszukiwanie" at bounding box center [81, 66] width 162 height 133
click at [55, 111] on div "Projekty Wyszukiwanie" at bounding box center [44, 111] width 52 height 15
click at [63, 135] on input "text" at bounding box center [60, 133] width 74 height 21
type input "hajsplon"
click at [116, 126] on link "Wyszukiwanie" at bounding box center [133, 133] width 72 height 21
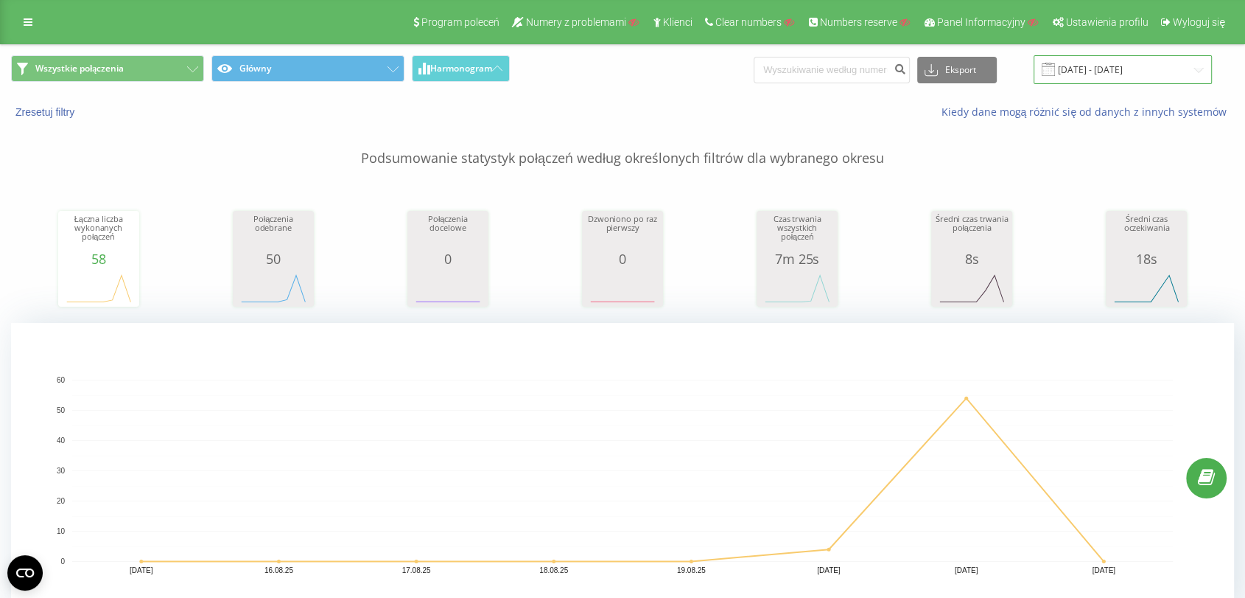
click at [1133, 72] on input "15.08.2025 - 21.08.2025" at bounding box center [1123, 69] width 178 height 29
click at [623, 94] on div "Zresetuj filtry Kiedy dane mogą różnić się od danych z innych systemów" at bounding box center [623, 111] width 1244 height 35
click at [15, 24] on link at bounding box center [28, 22] width 27 height 21
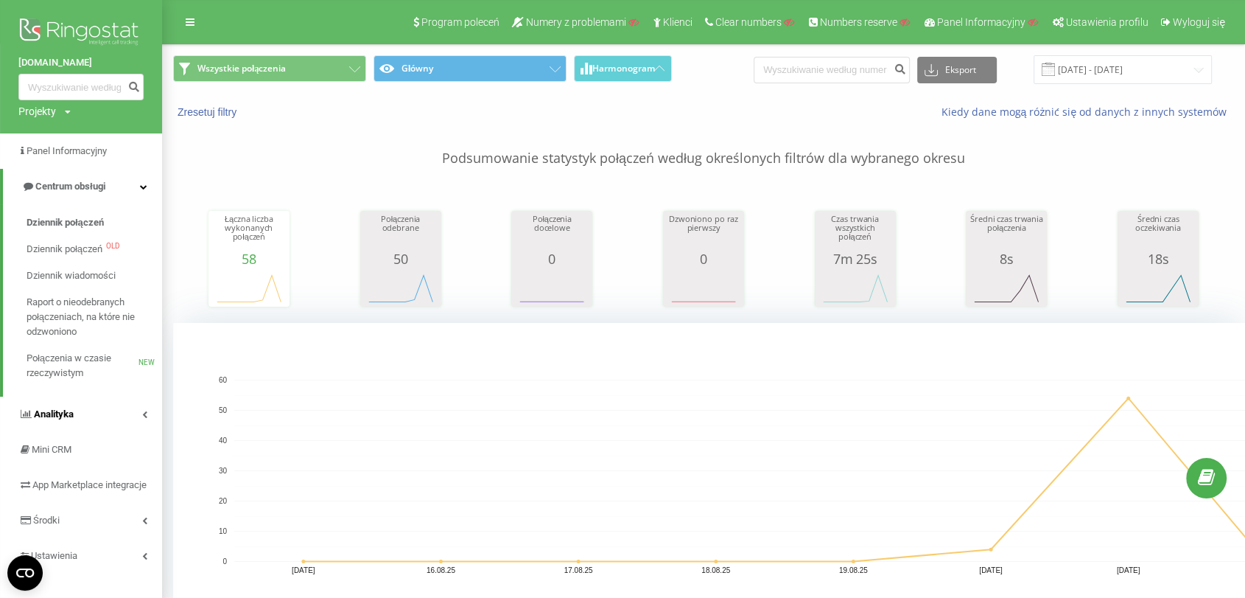
click at [88, 420] on link "Analityka" at bounding box center [81, 413] width 162 height 35
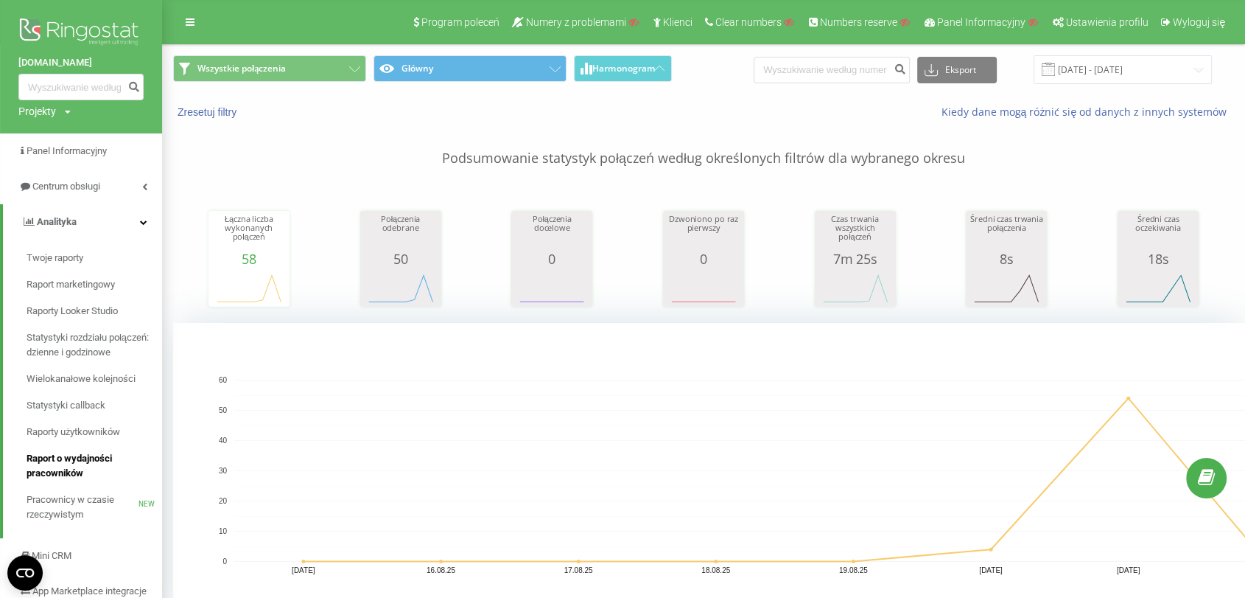
click at [79, 458] on span "Raport o wydajności pracowników" at bounding box center [91, 465] width 128 height 29
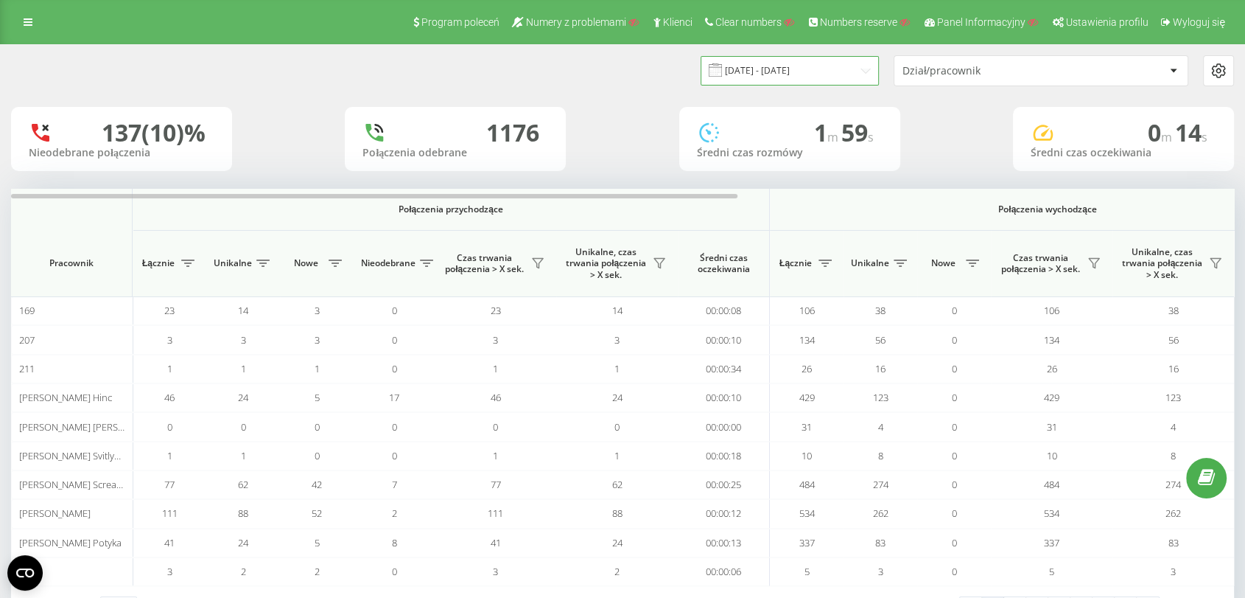
click at [772, 67] on input "[DATE] - [DATE]" at bounding box center [790, 70] width 178 height 29
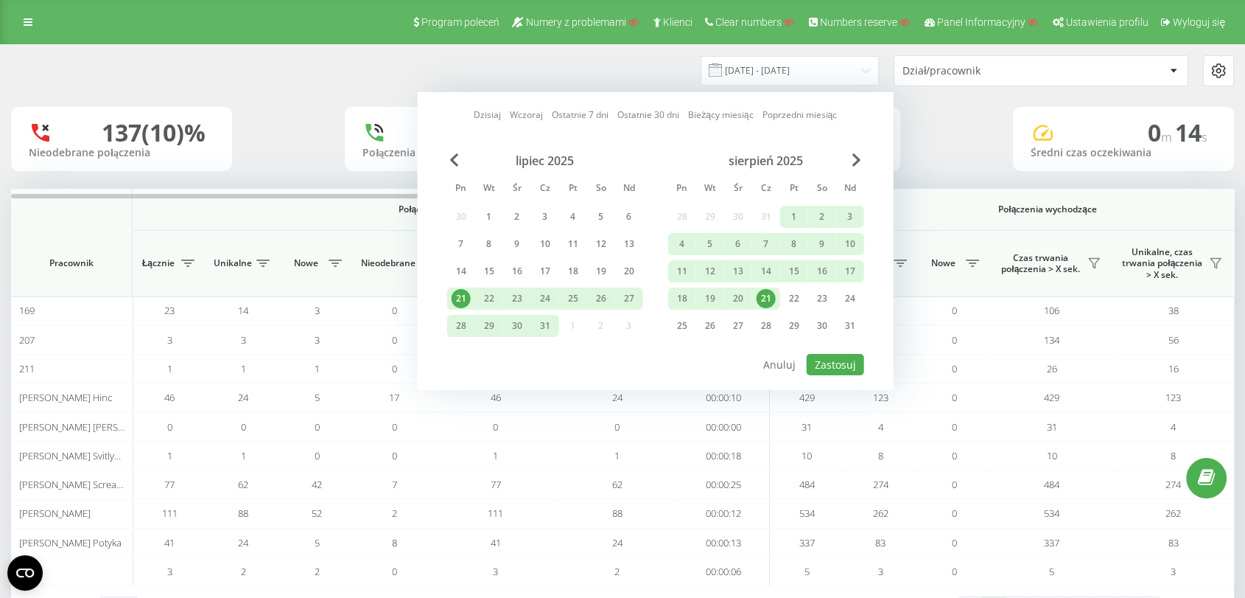
click at [763, 301] on div "21" at bounding box center [766, 298] width 19 height 19
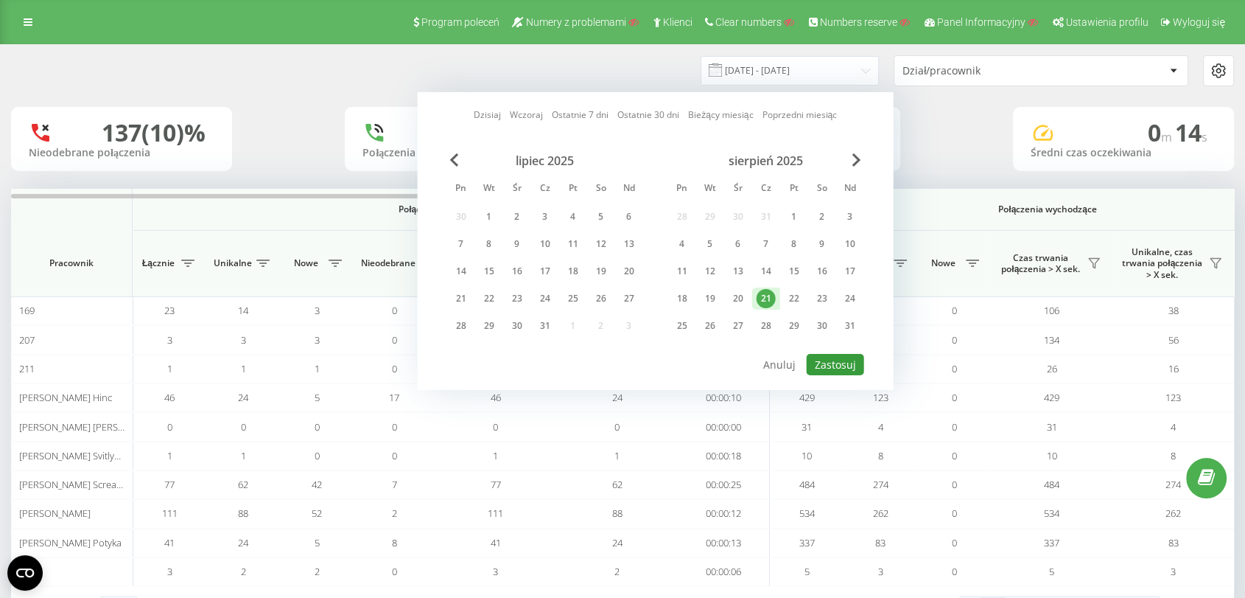
click at [836, 365] on button "Zastosuj" at bounding box center [835, 364] width 57 height 21
type input "[DATE] - [DATE]"
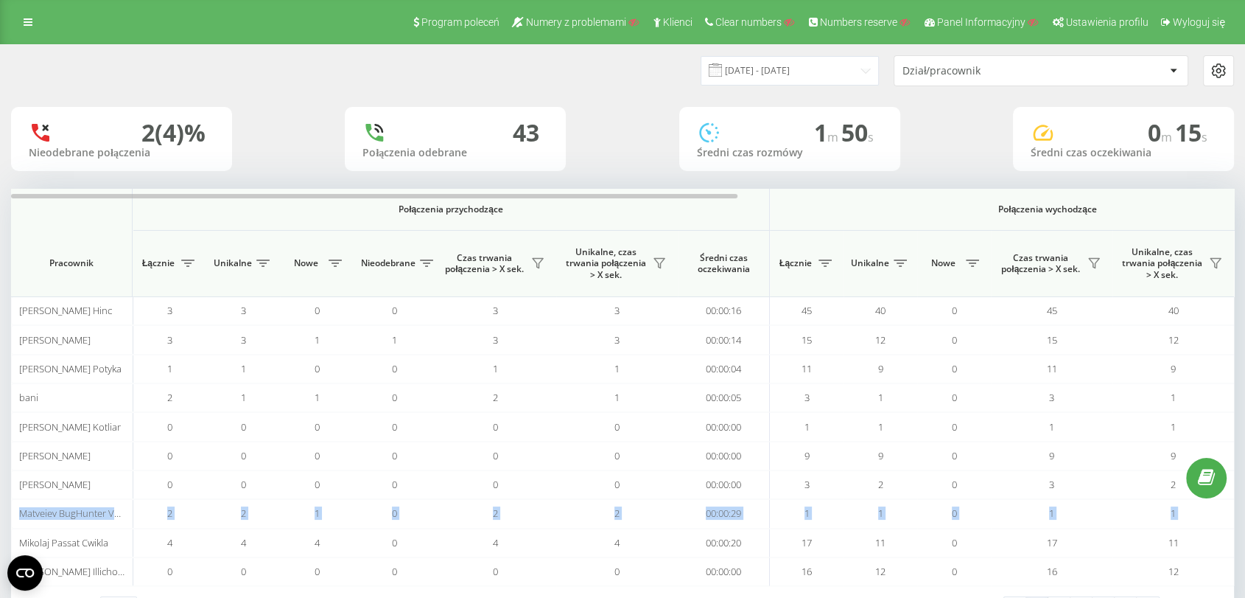
drag, startPoint x: 1244, startPoint y: 494, endPoint x: 1249, endPoint y: 506, distance: 13.5
click at [1245, 506] on html "[DOMAIN_NAME] Projekty Wyszukiwanie Panel Informacyjny Centrum obsługi Analityk…" at bounding box center [622, 299] width 1245 height 598
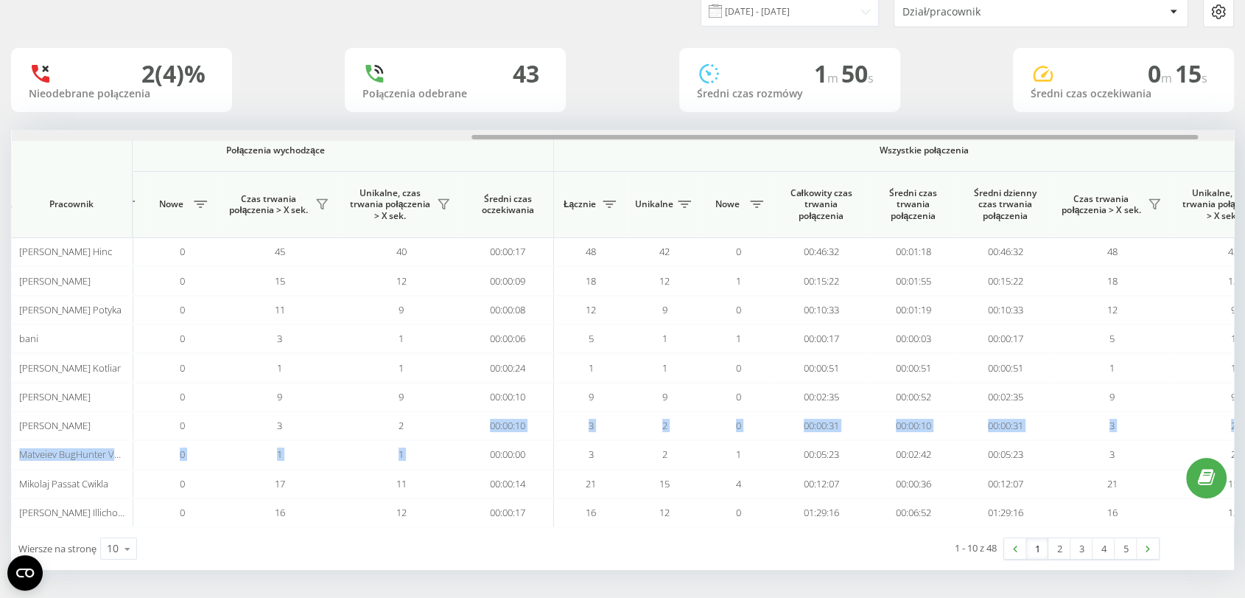
scroll to position [0, 833]
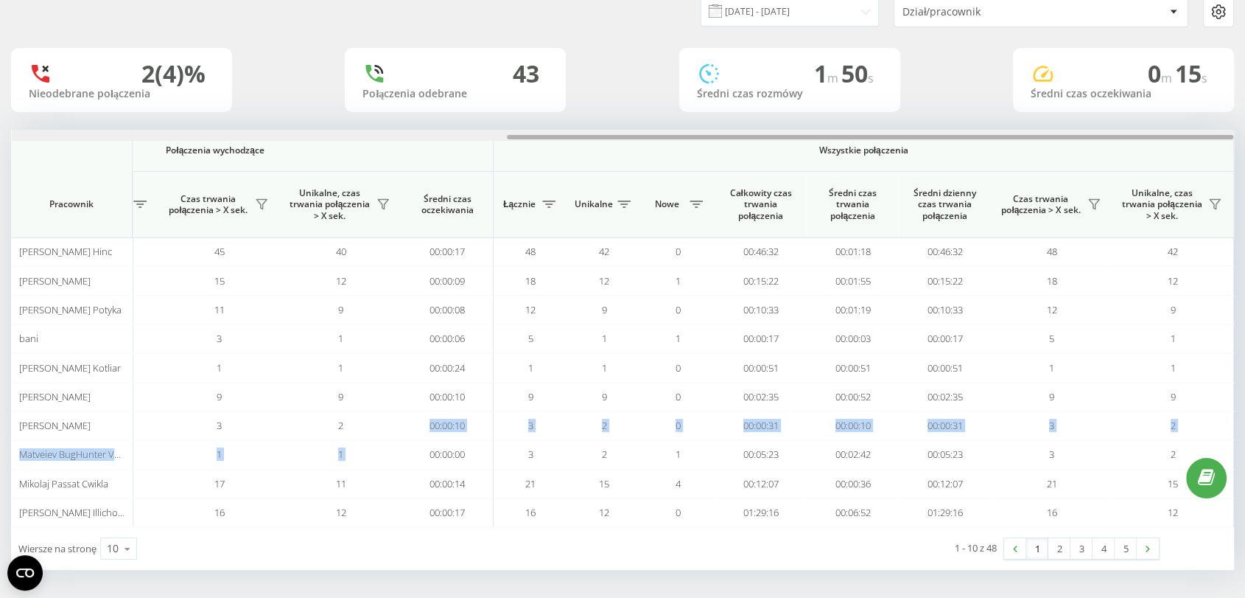
drag, startPoint x: 688, startPoint y: 139, endPoint x: 1253, endPoint y: 175, distance: 566.3
click at [1245, 175] on html "[DOMAIN_NAME] Projekty Wyszukiwanie Panel Informacyjny Centrum obsługi Analityk…" at bounding box center [622, 240] width 1245 height 598
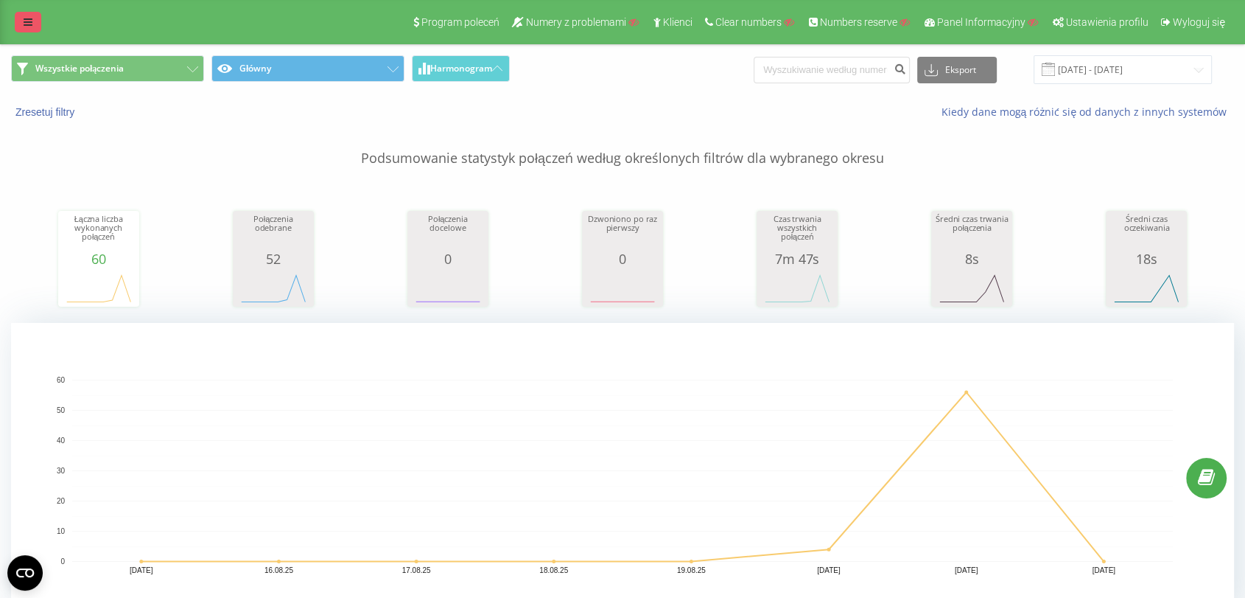
click at [27, 15] on link at bounding box center [28, 22] width 27 height 21
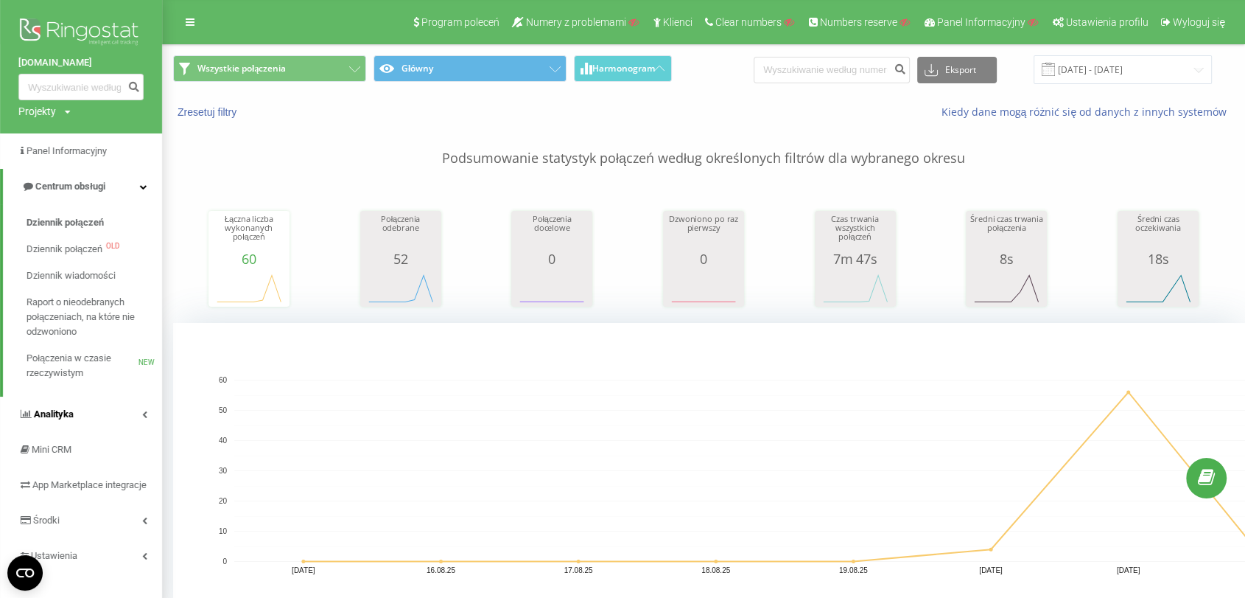
click at [74, 417] on link "Analityka" at bounding box center [81, 413] width 162 height 35
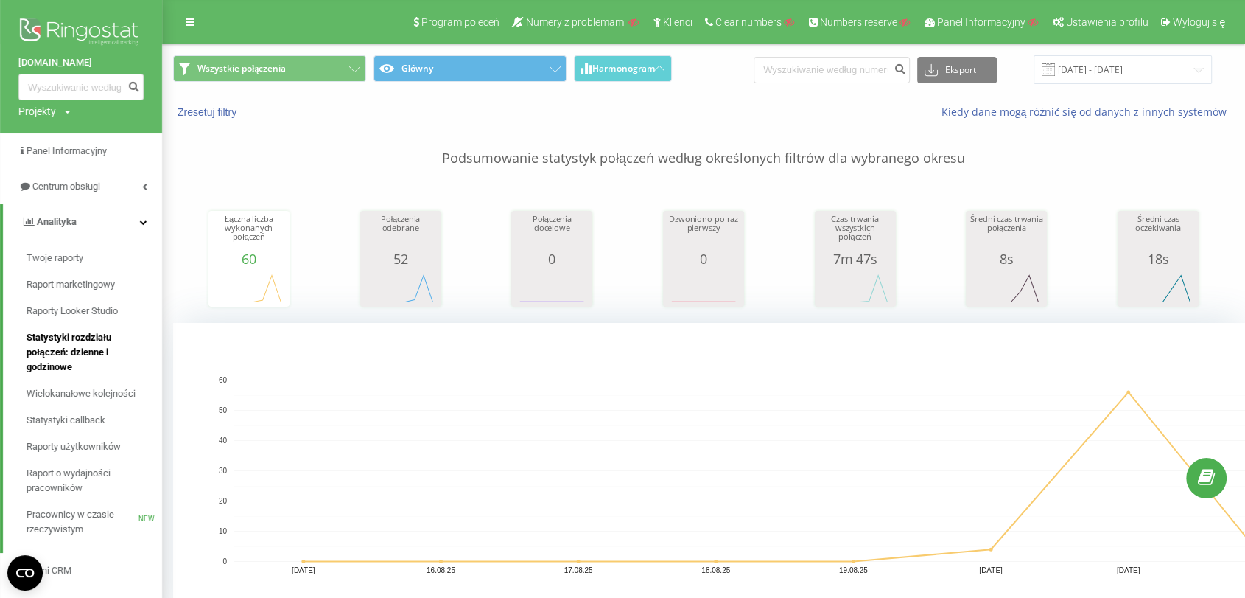
click at [67, 337] on span "Statystyki rozdziału połączeń: dzienne i godzinowe" at bounding box center [91, 352] width 128 height 44
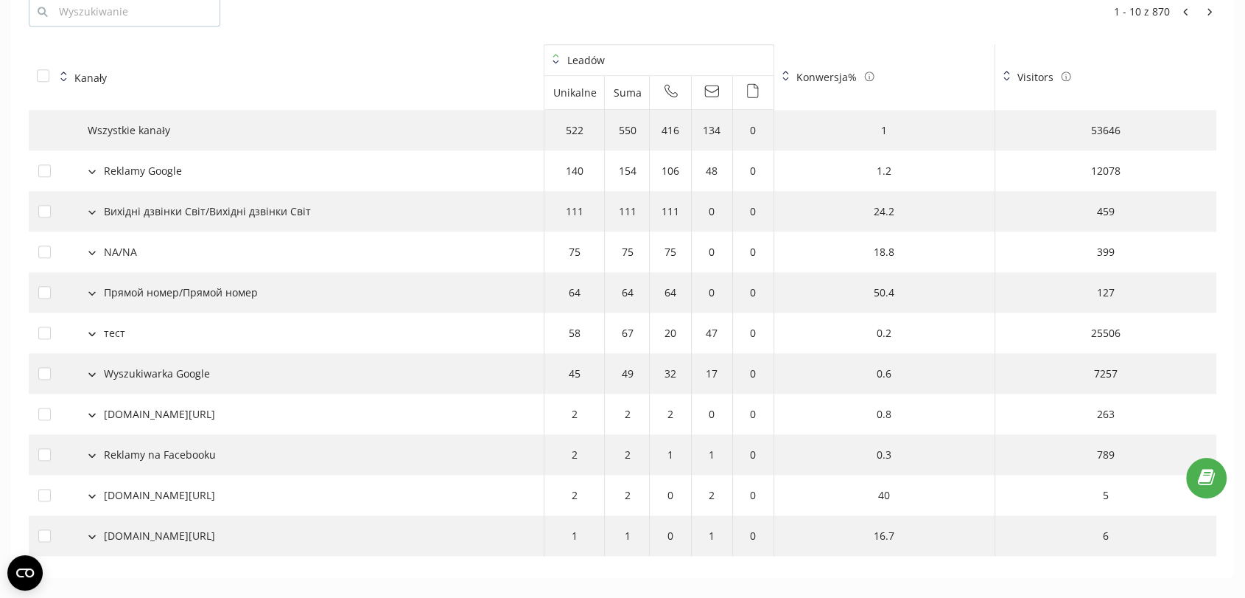
scroll to position [1645, 0]
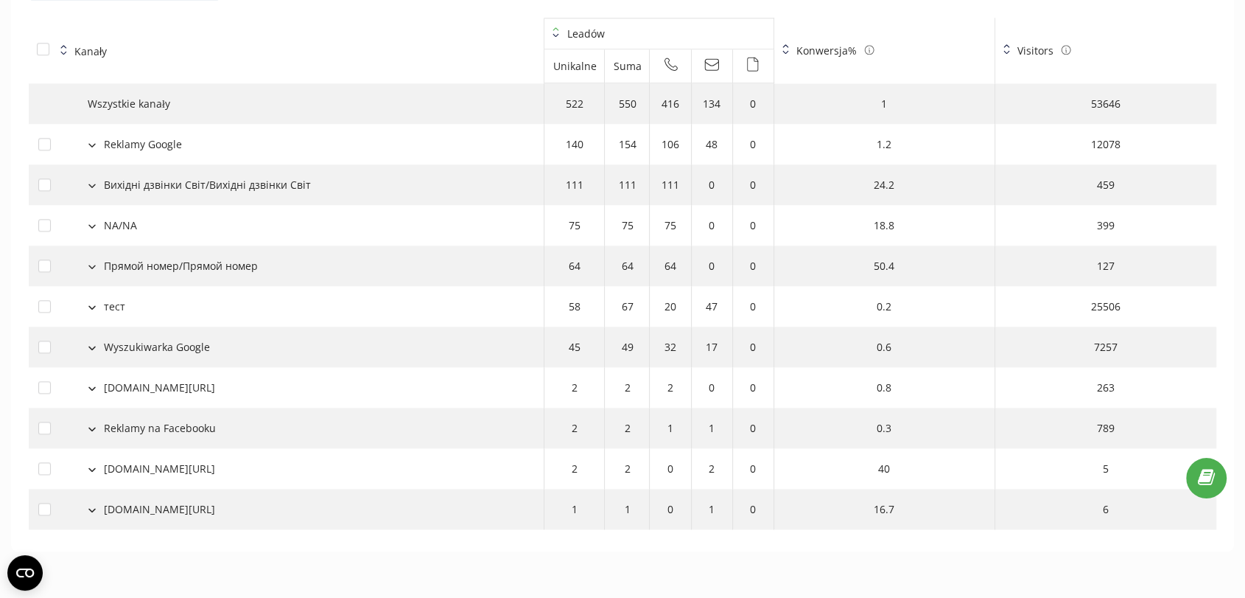
click at [170, 144] on div "Reklamy Google" at bounding box center [143, 143] width 78 height 15
click at [94, 146] on icon at bounding box center [91, 145] width 7 height 4
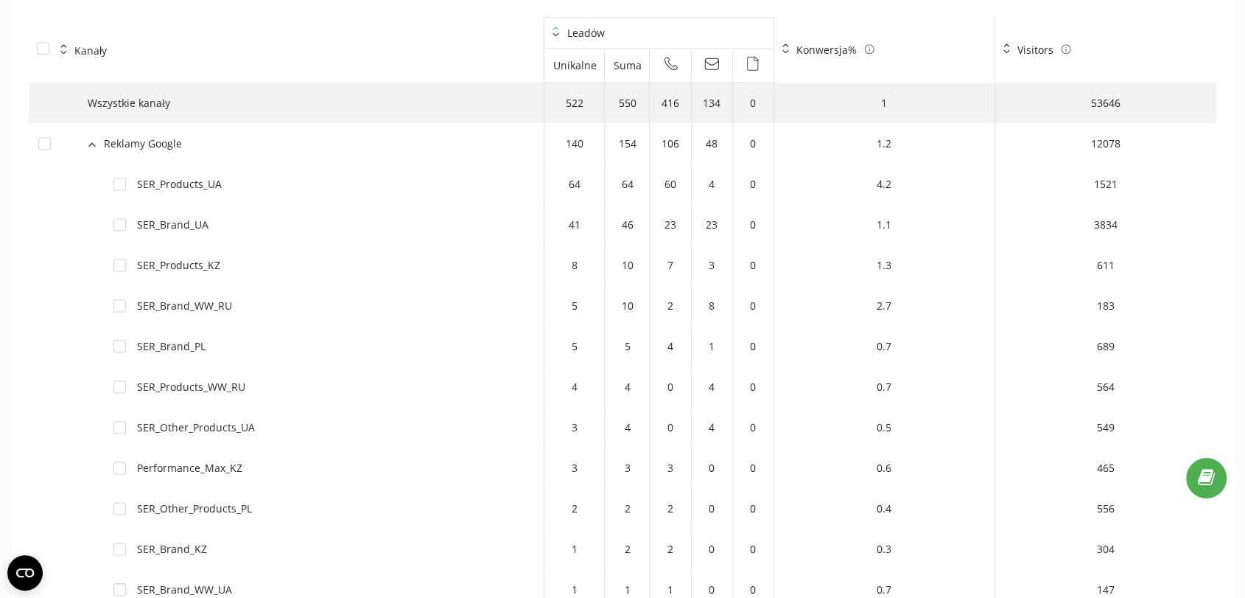
click at [86, 147] on button at bounding box center [92, 142] width 16 height 13
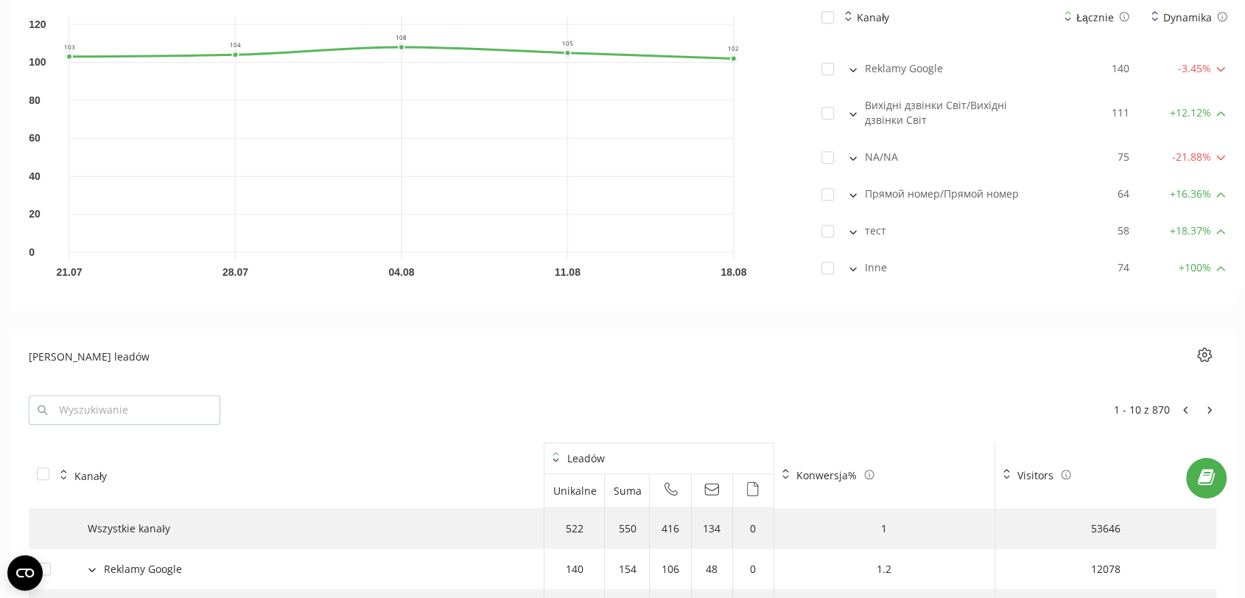
scroll to position [0, 0]
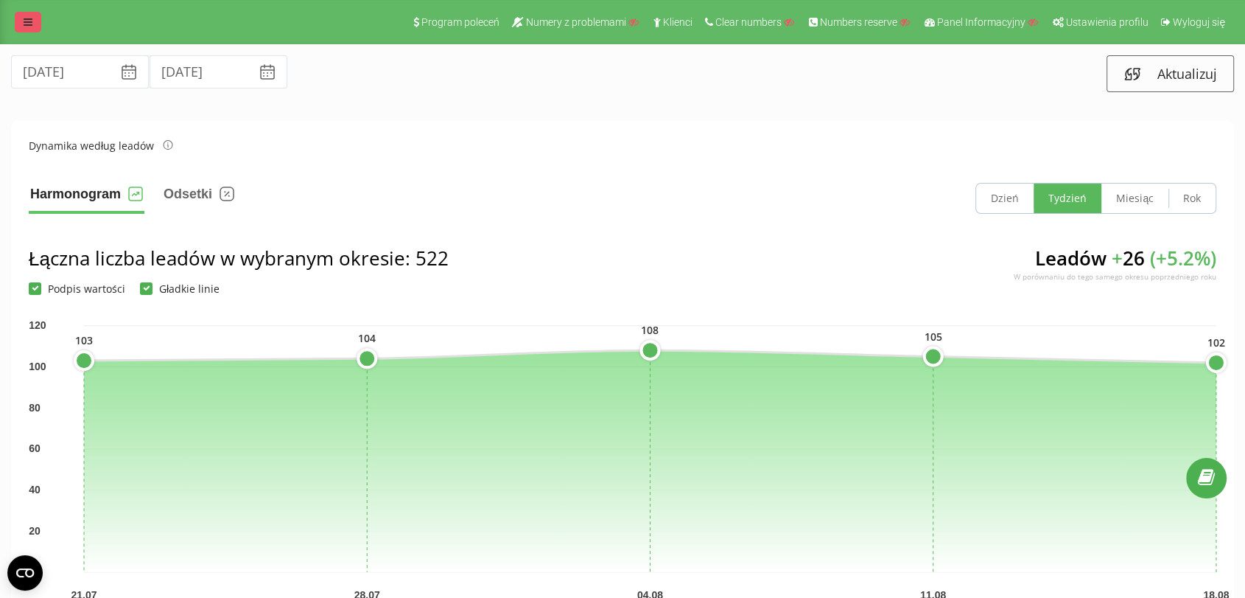
click at [24, 23] on icon at bounding box center [28, 22] width 9 height 10
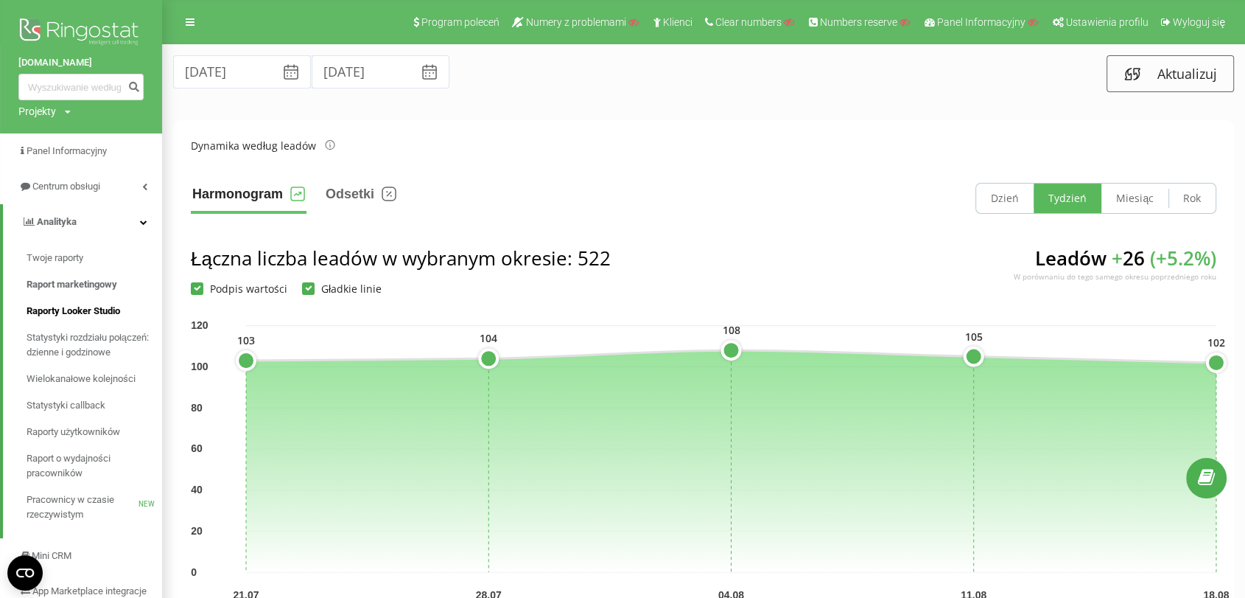
click at [64, 313] on span "Raporty Looker Studio" at bounding box center [74, 311] width 94 height 15
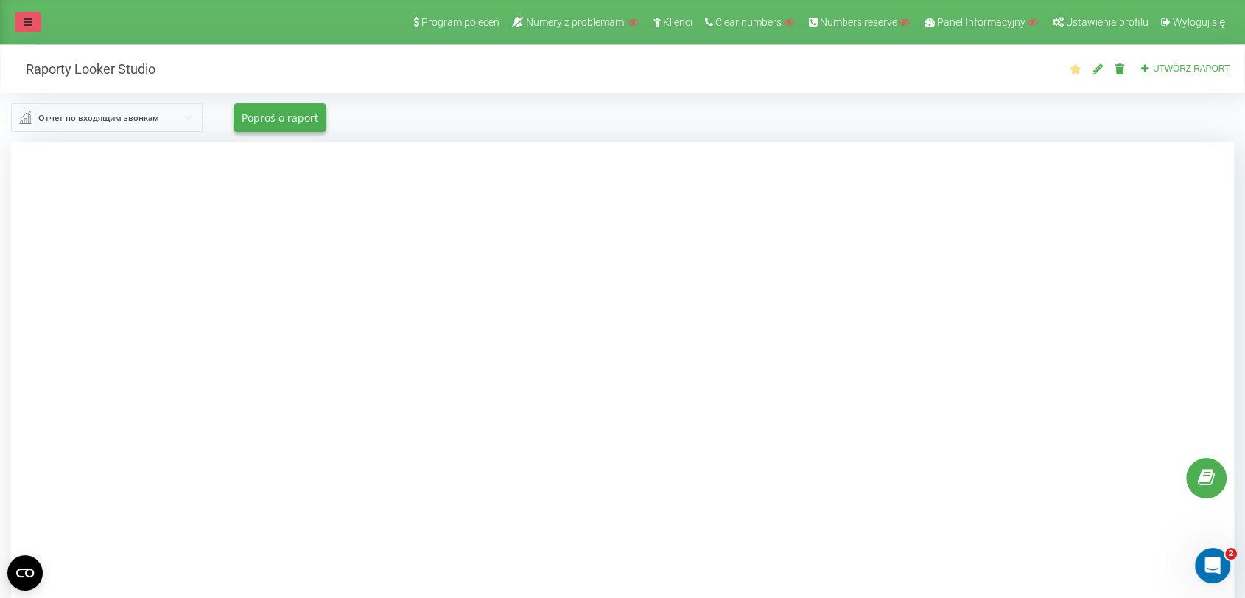
click at [37, 19] on link at bounding box center [28, 22] width 27 height 21
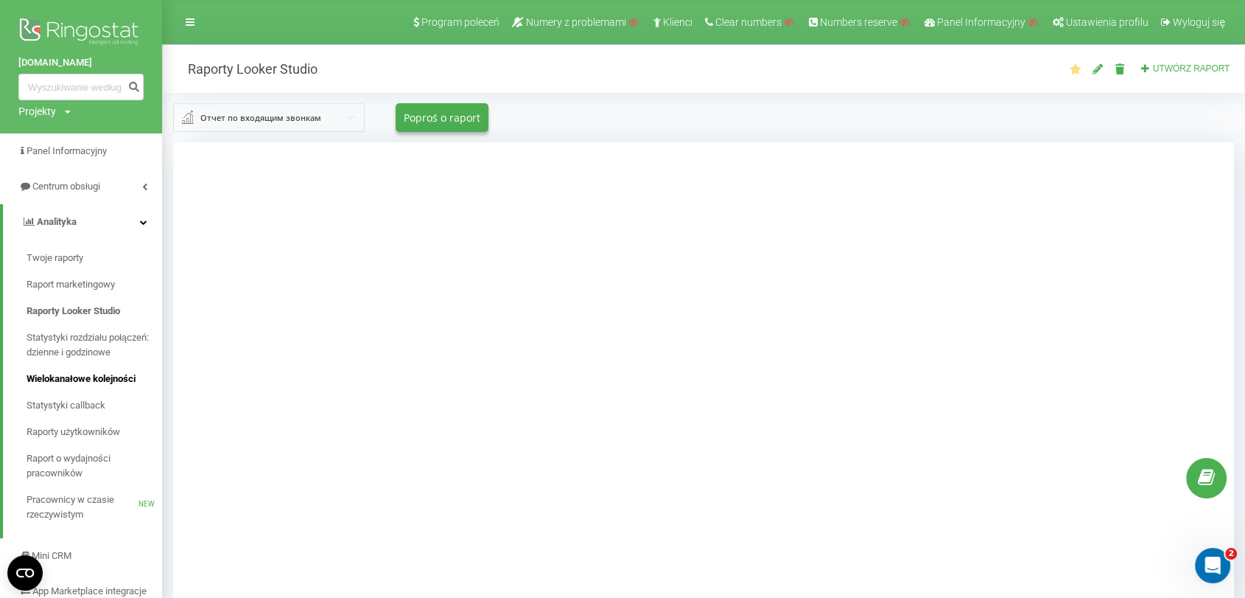
click at [111, 382] on span "Wielokanałowe kolejności" at bounding box center [81, 378] width 109 height 15
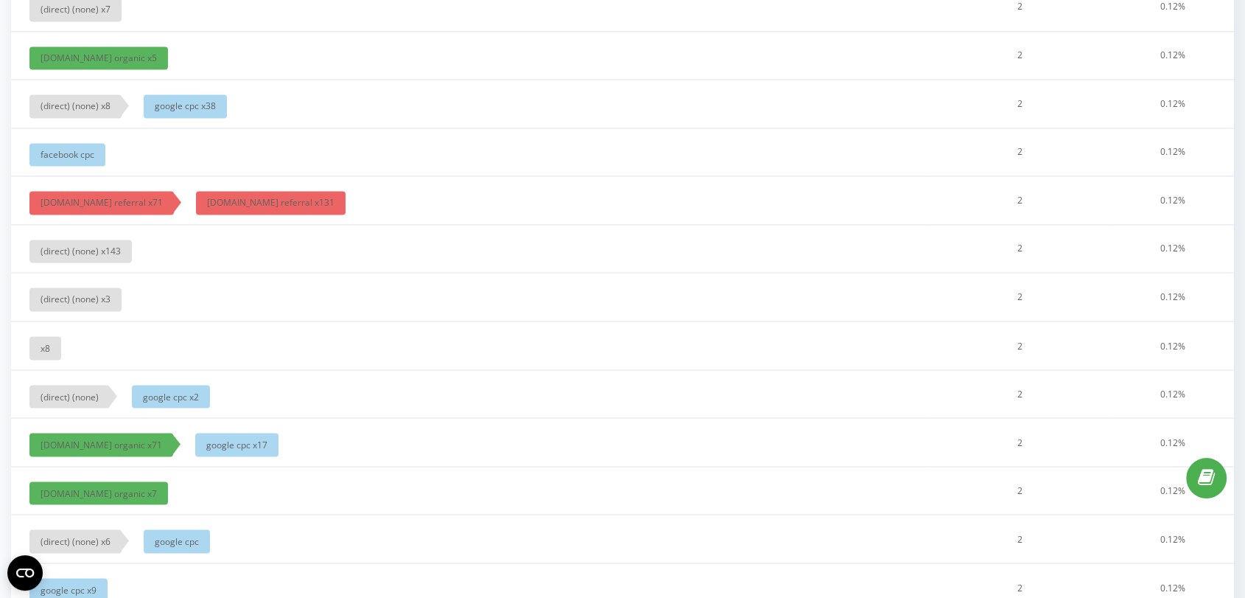
scroll to position [494, 0]
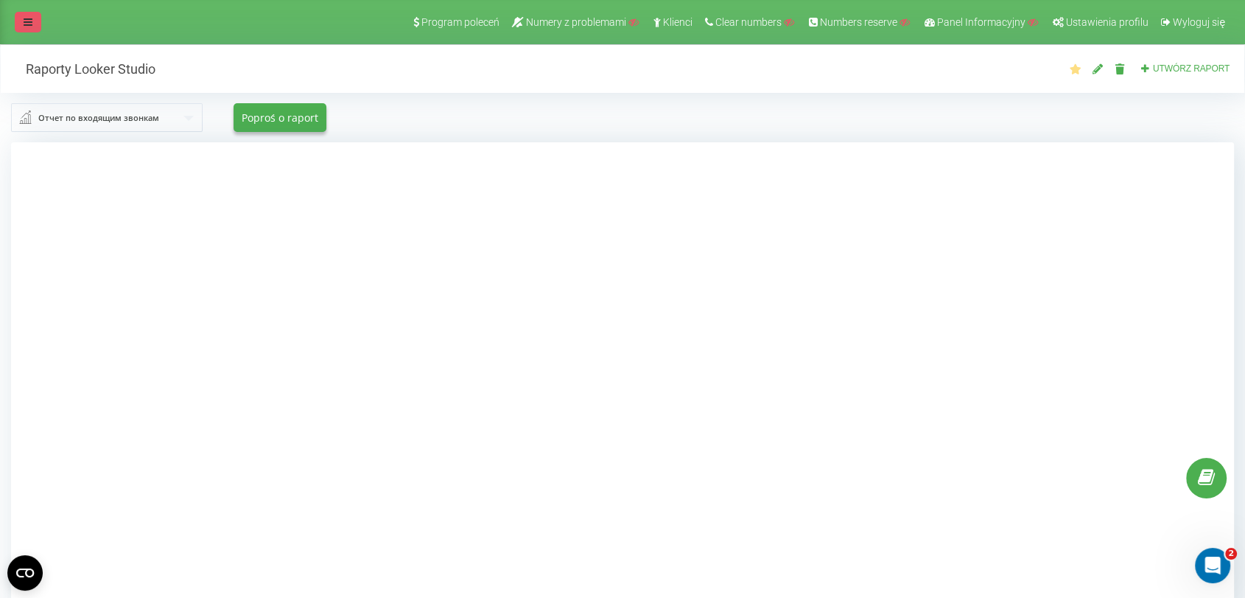
click at [26, 14] on link at bounding box center [28, 22] width 27 height 21
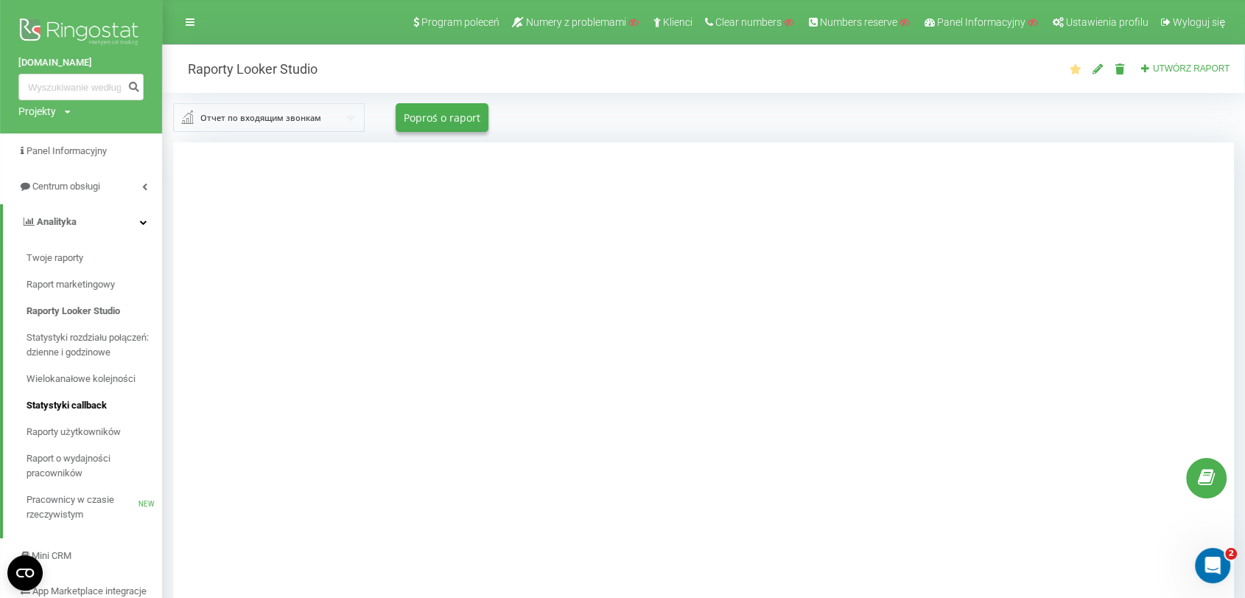
click at [101, 402] on span "Statystyki callback" at bounding box center [67, 405] width 80 height 15
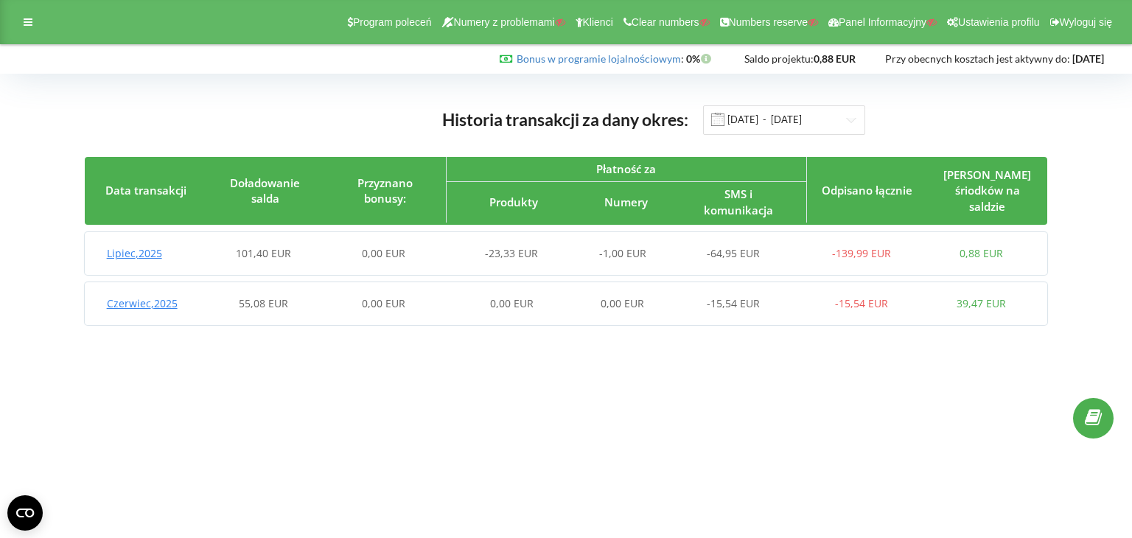
click at [136, 251] on span "Lipiec , 2025" at bounding box center [134, 253] width 55 height 14
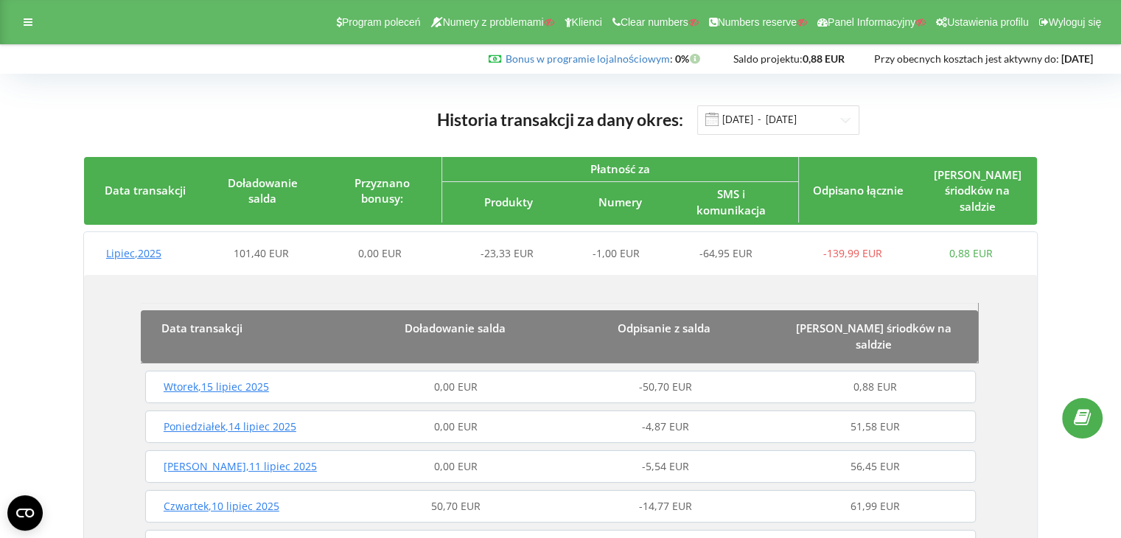
click at [144, 249] on span "Lipiec , 2025" at bounding box center [133, 253] width 55 height 14
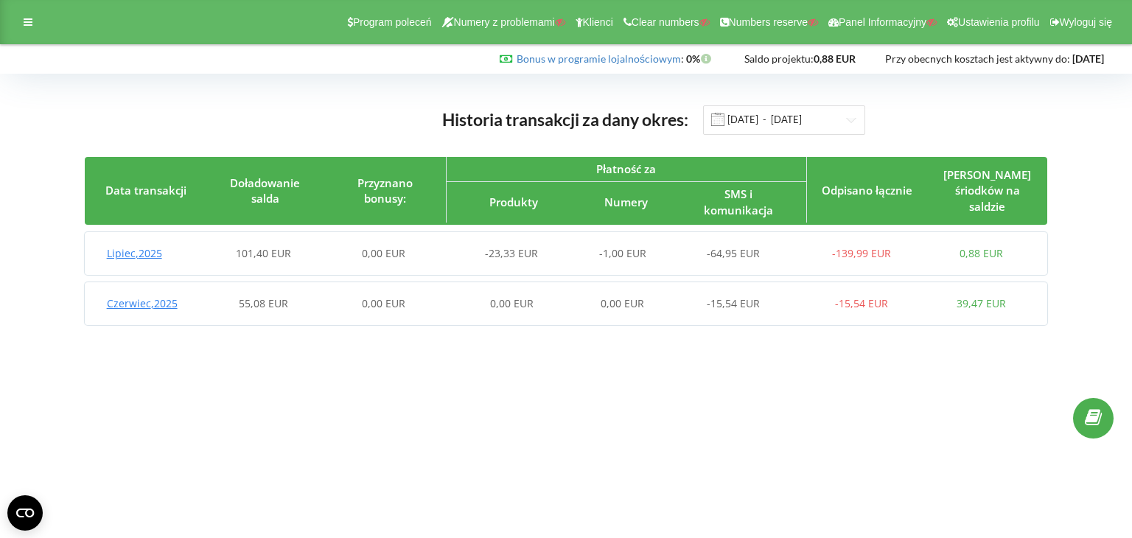
click at [143, 304] on span "Czerwiec , 2025" at bounding box center [142, 303] width 71 height 14
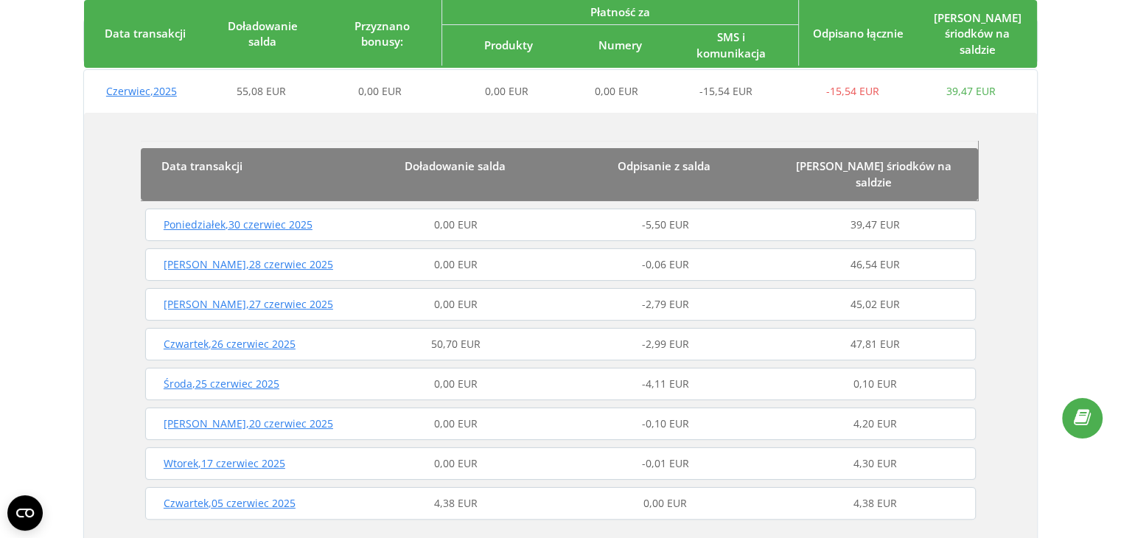
scroll to position [242, 0]
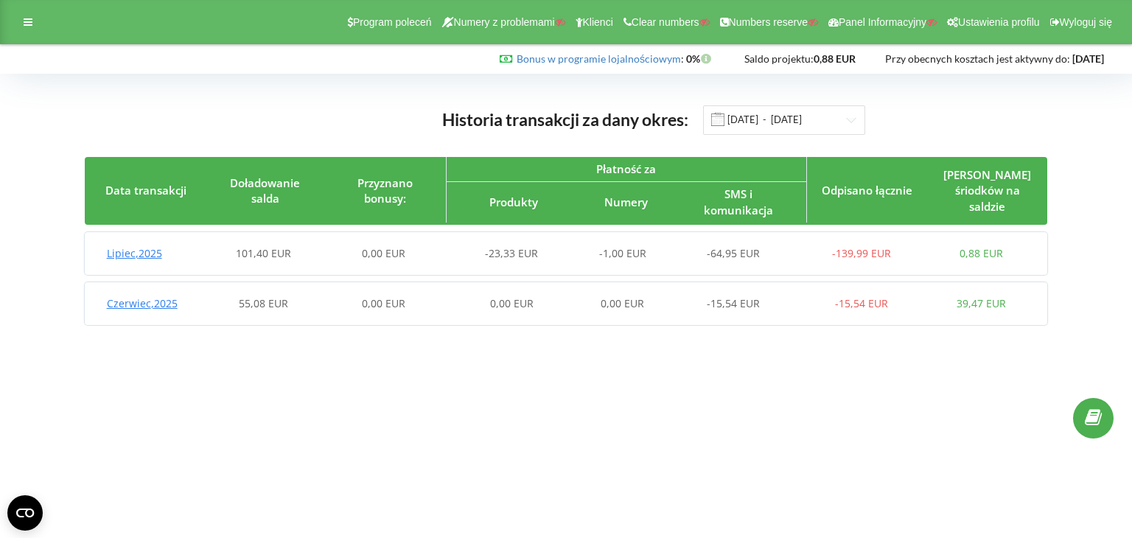
click at [150, 301] on span "Czerwiec , 2025" at bounding box center [142, 303] width 71 height 14
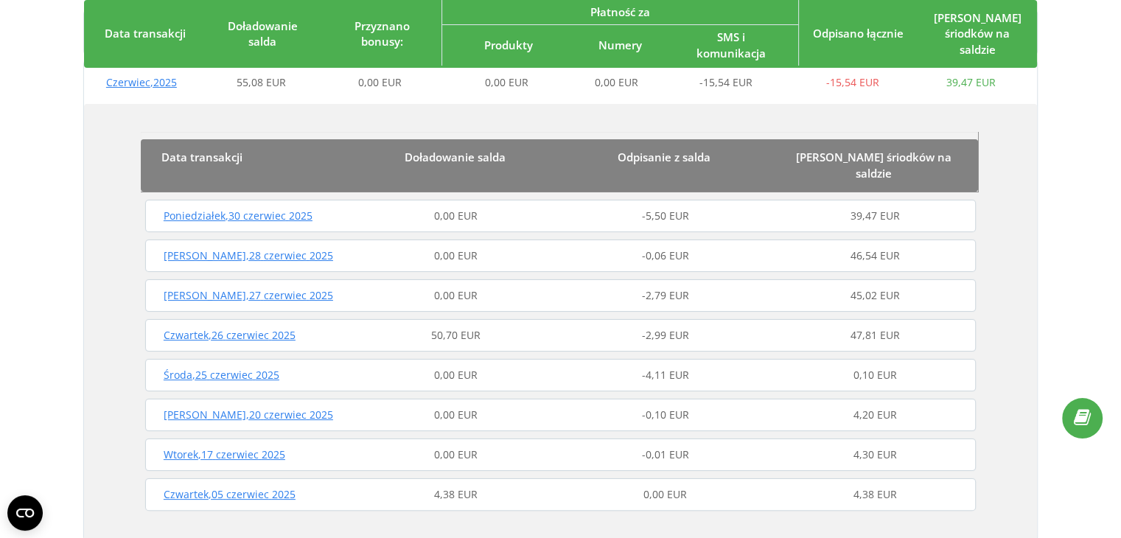
scroll to position [242, 0]
